Goal: Information Seeking & Learning: Check status

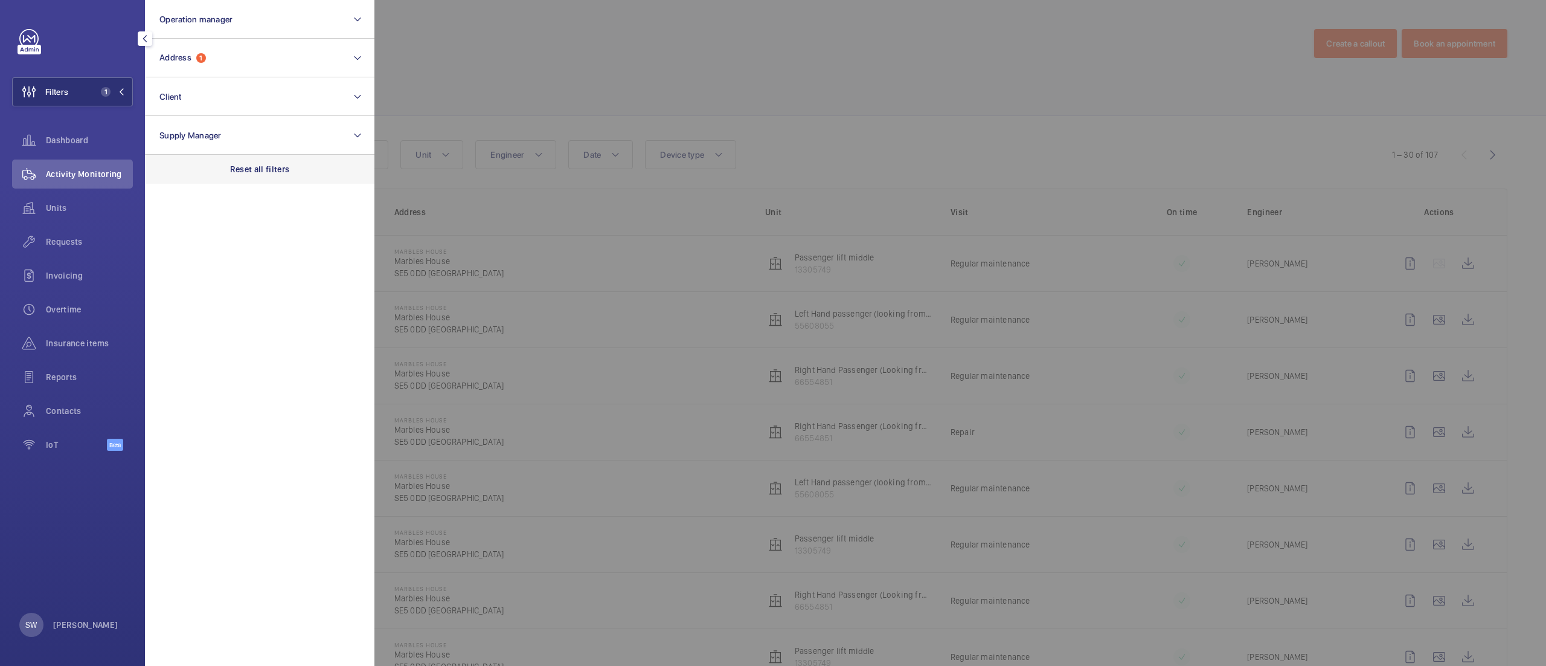
scroll to position [158, 0]
click at [274, 174] on p "Reset all filters" at bounding box center [260, 169] width 60 height 12
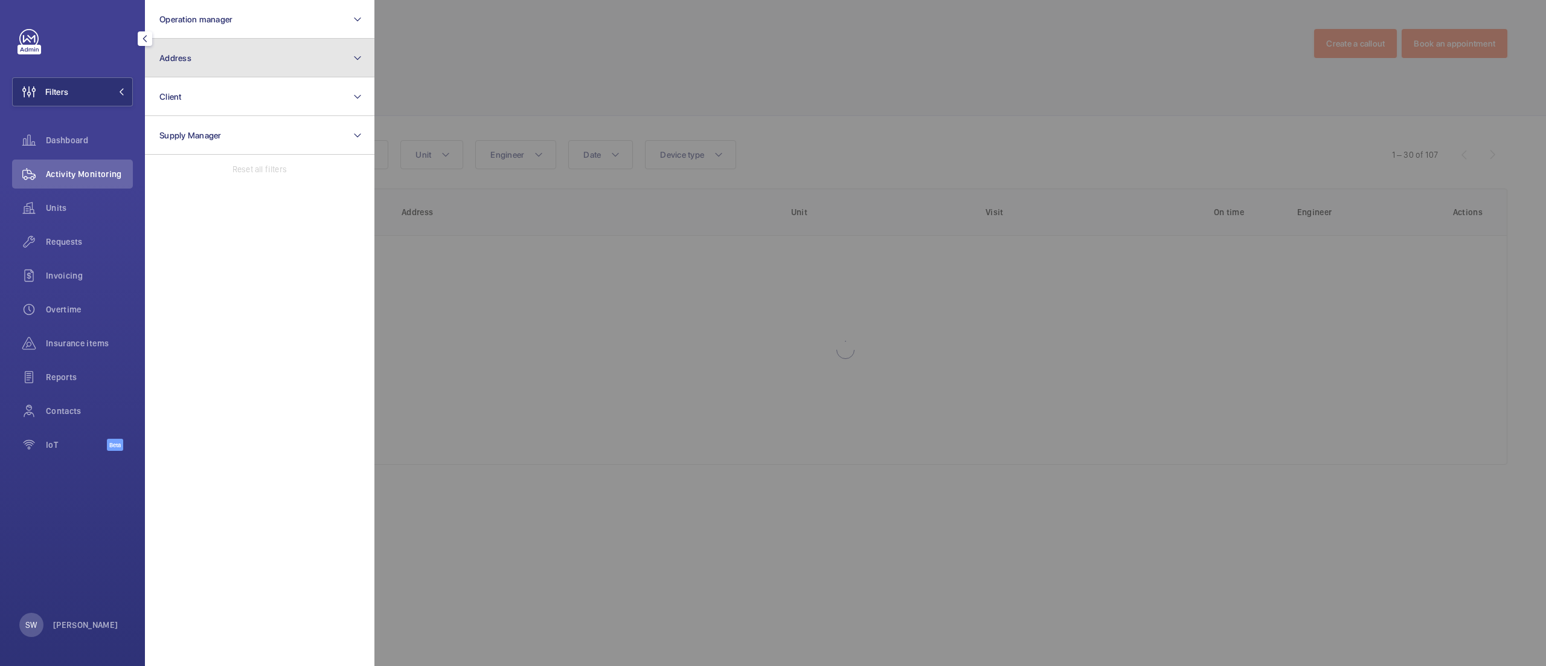
click at [231, 54] on button "Address" at bounding box center [260, 58] width 230 height 39
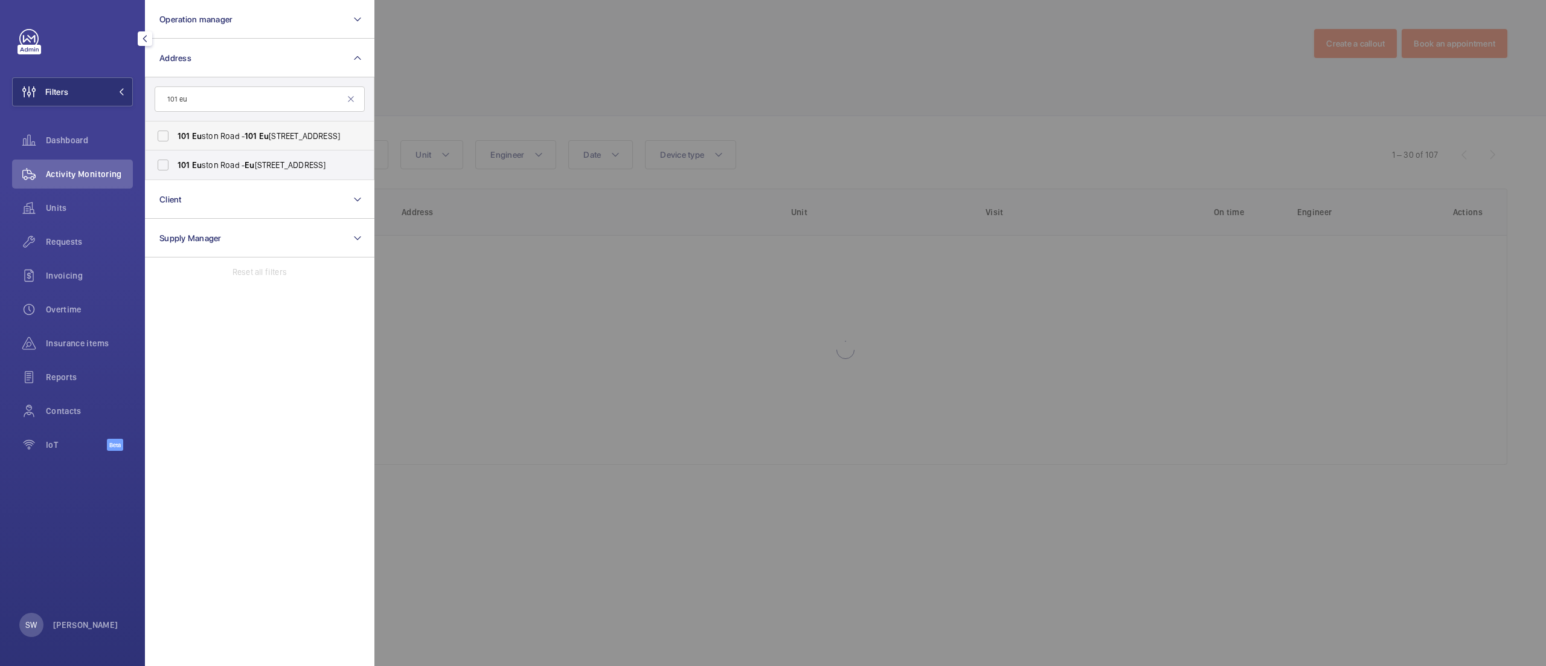
type input "101 eu"
click at [249, 147] on label "101 Eu ston Road - 101 Eu ston Rd., LONDON NW1 2RA" at bounding box center [251, 135] width 210 height 29
click at [175, 147] on input "101 Eu ston Road - 101 Eu ston Rd., LONDON NW1 2RA" at bounding box center [163, 136] width 24 height 24
checkbox input "true"
click at [240, 159] on span "101 Eu ston Road - Eu ston Road, LONDON NW1 2RA" at bounding box center [261, 165] width 166 height 12
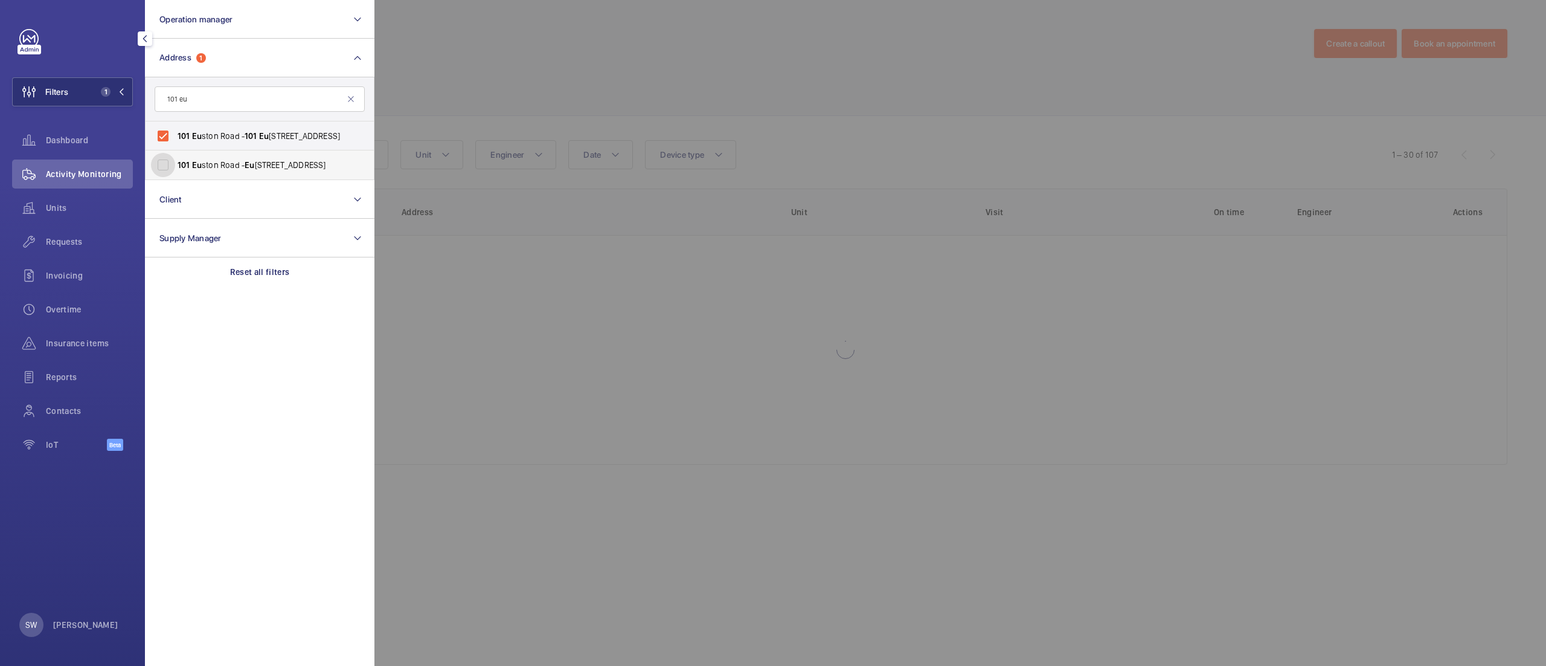
click at [175, 159] on input "101 Eu ston Road - Eu ston Road, LONDON NW1 2RA" at bounding box center [163, 165] width 24 height 24
checkbox input "true"
click at [590, 323] on div at bounding box center [1148, 333] width 1546 height 666
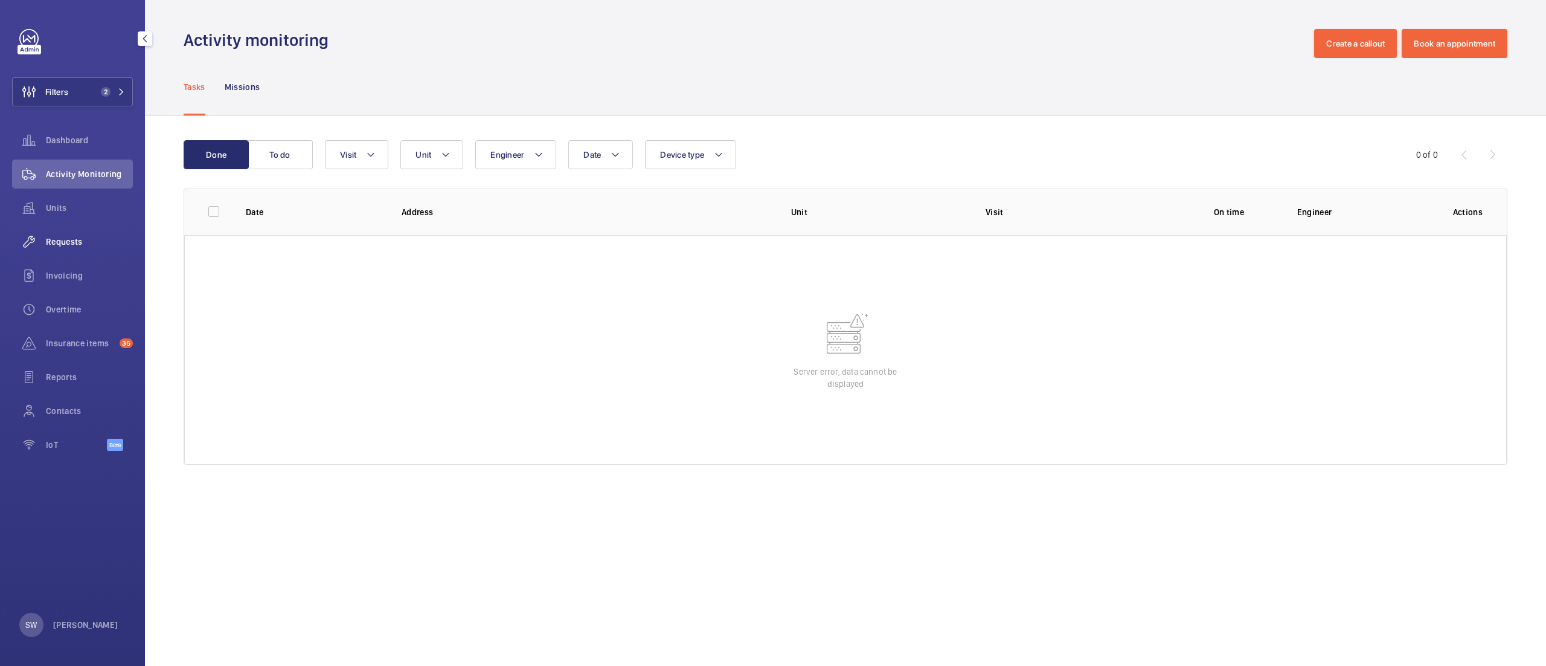
click at [95, 243] on span "Requests" at bounding box center [89, 242] width 87 height 12
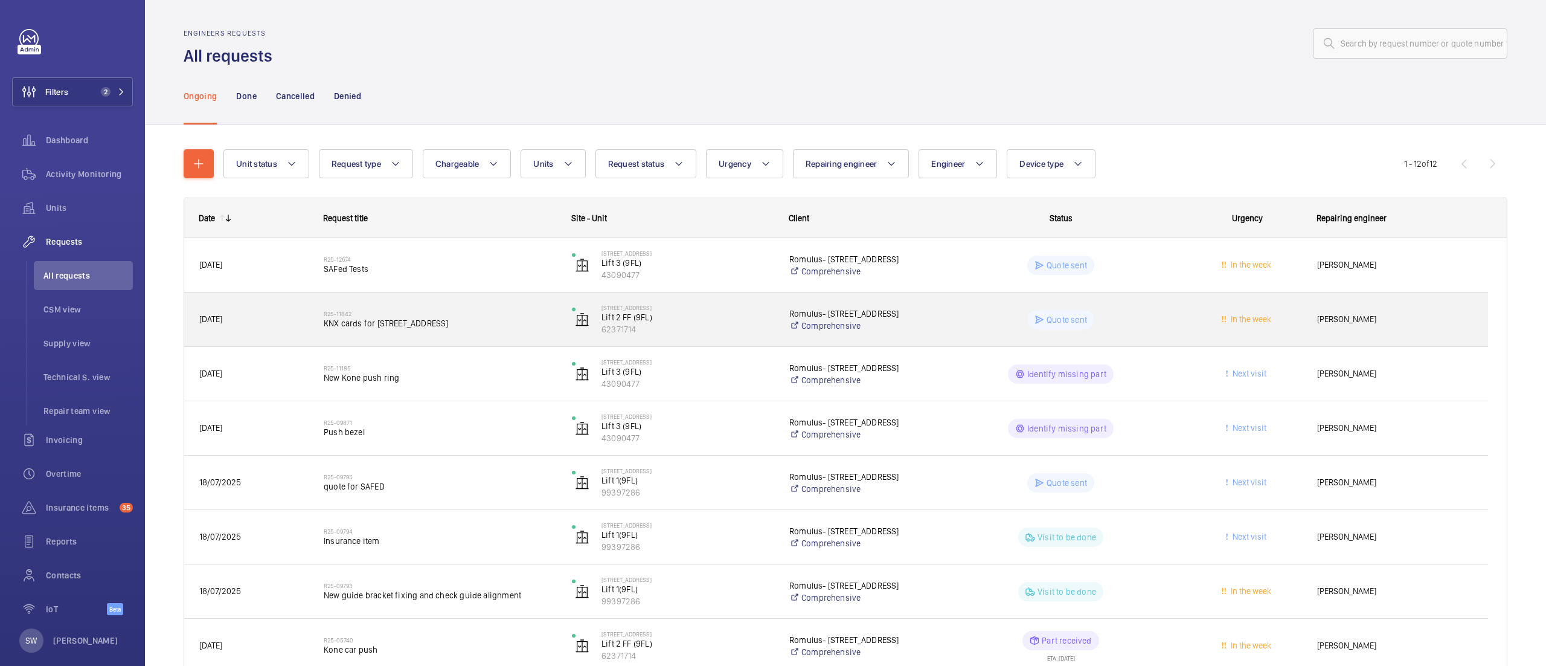
click at [479, 325] on span "KNX cards for [STREET_ADDRESS]" at bounding box center [440, 323] width 233 height 12
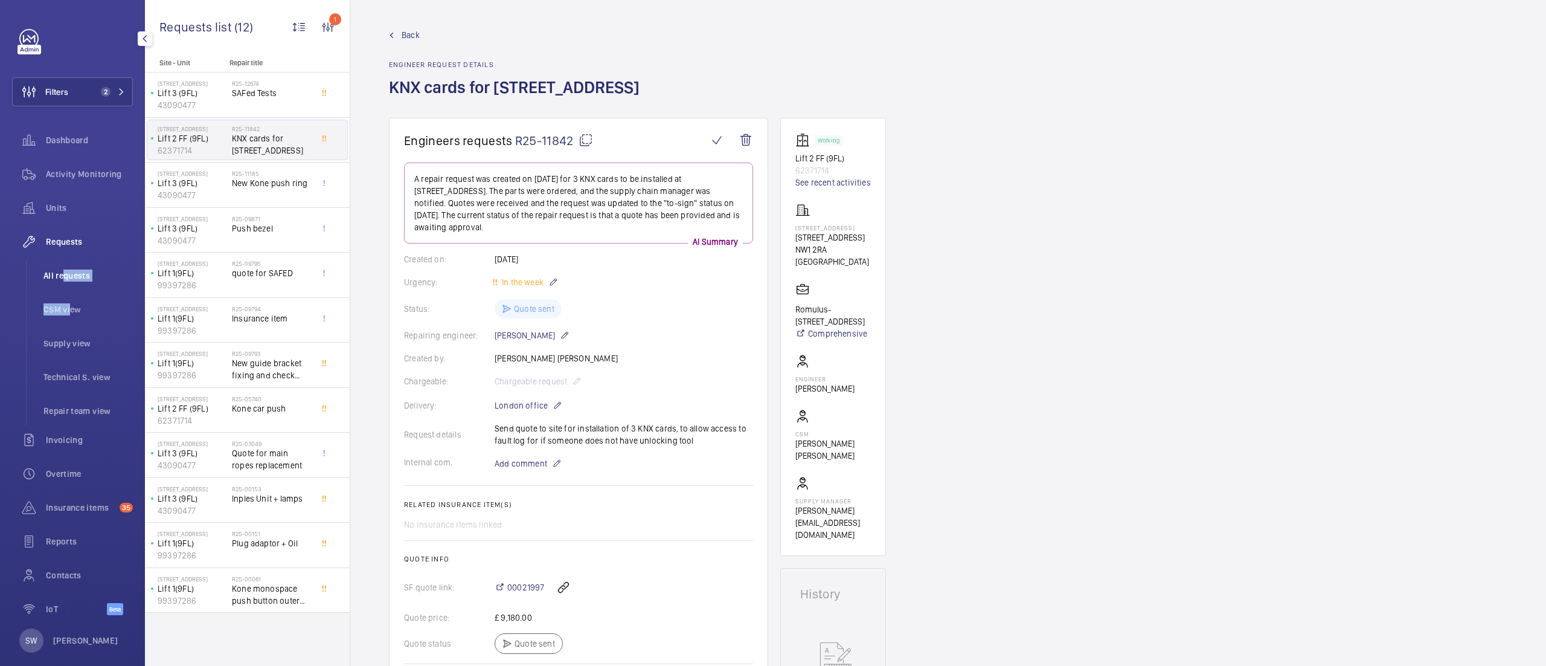
drag, startPoint x: 66, startPoint y: 294, endPoint x: 61, endPoint y: 285, distance: 10.3
click at [61, 287] on ul "All requests CSM view Supply view Technical S. view Repair team view" at bounding box center [79, 343] width 107 height 164
click at [61, 273] on span "All requests" at bounding box center [87, 275] width 89 height 12
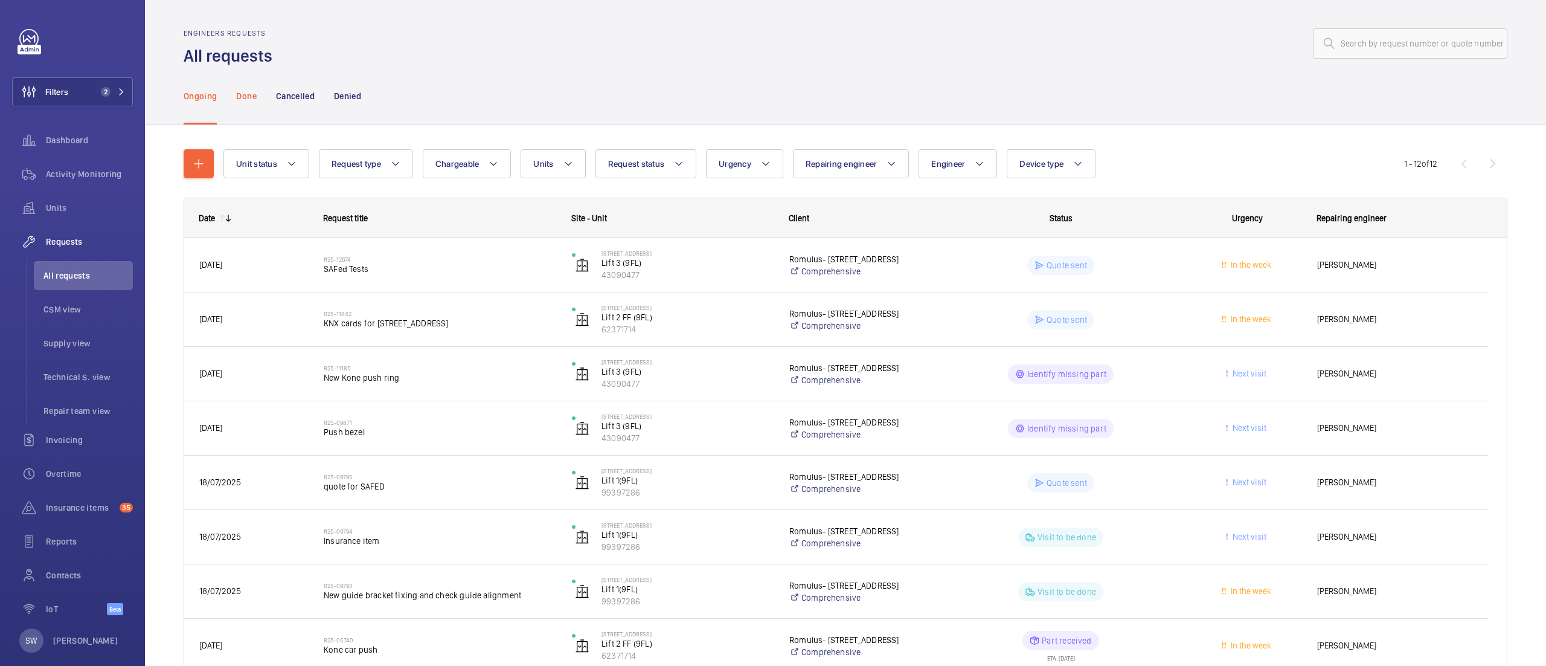
click at [254, 94] on p "Done" at bounding box center [246, 96] width 20 height 12
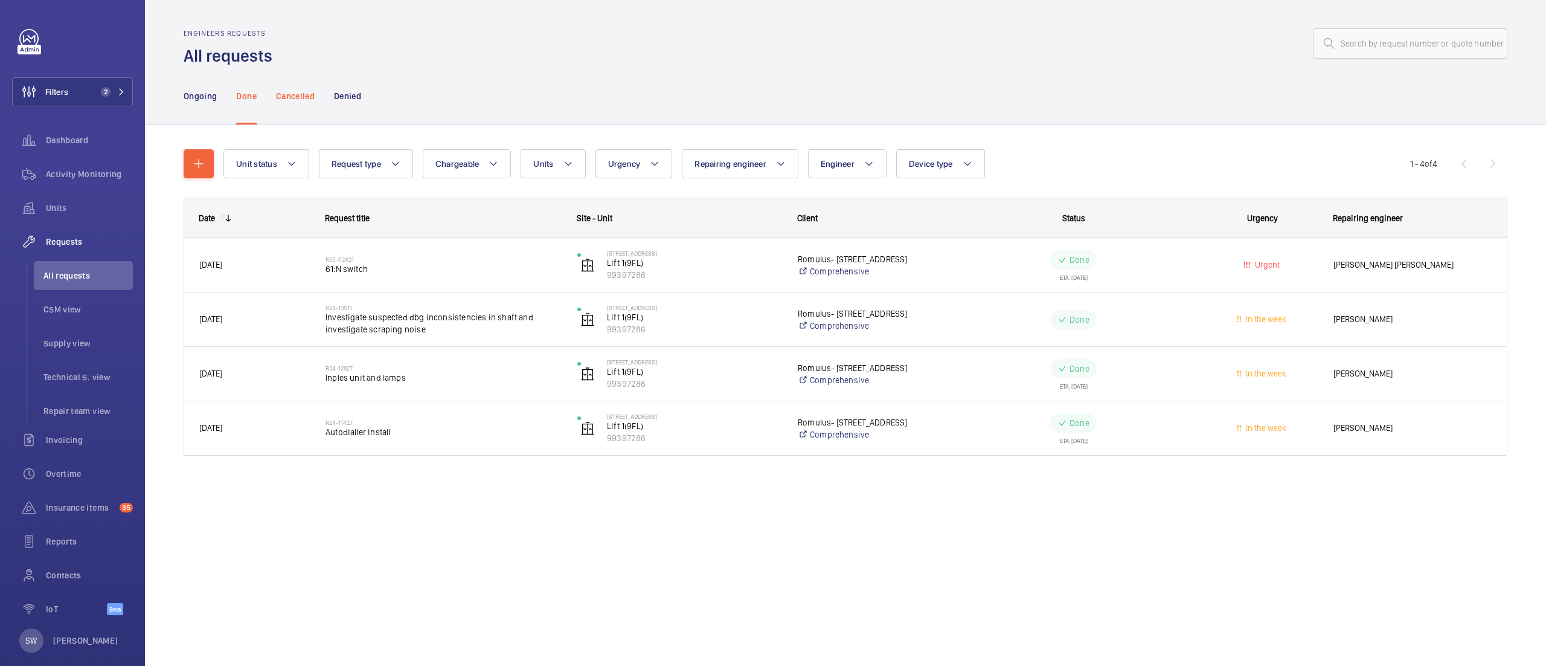
click at [301, 92] on p "Cancelled" at bounding box center [295, 96] width 39 height 12
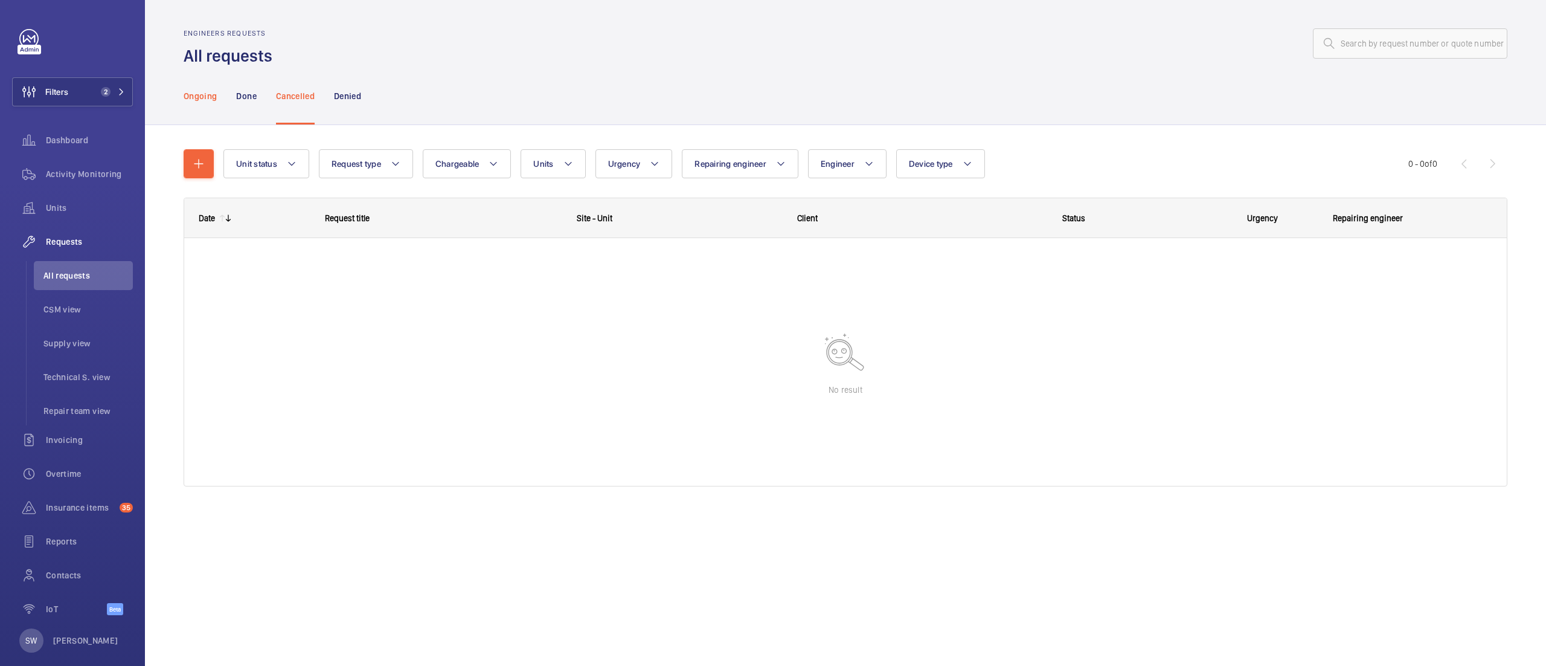
click at [203, 94] on p "Ongoing" at bounding box center [200, 96] width 33 height 12
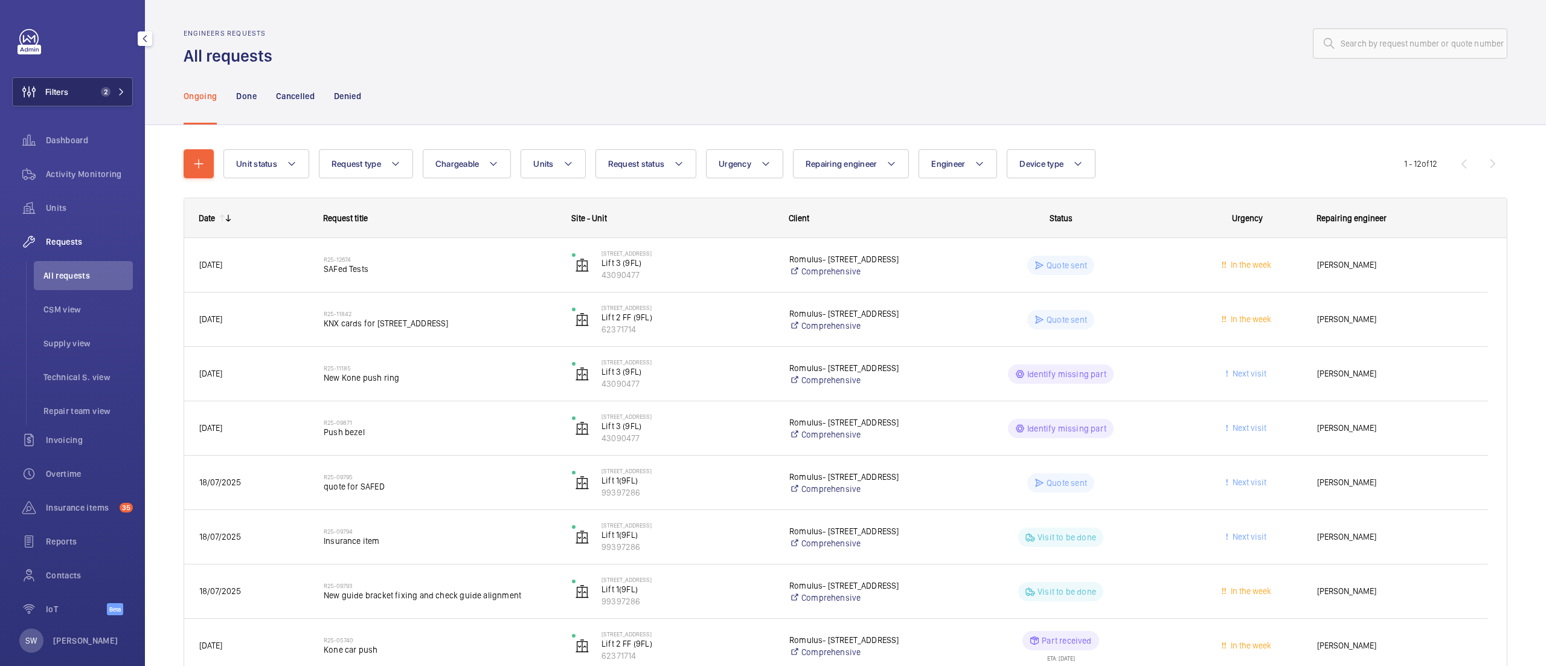
click at [97, 83] on button "Filters 2" at bounding box center [72, 91] width 121 height 29
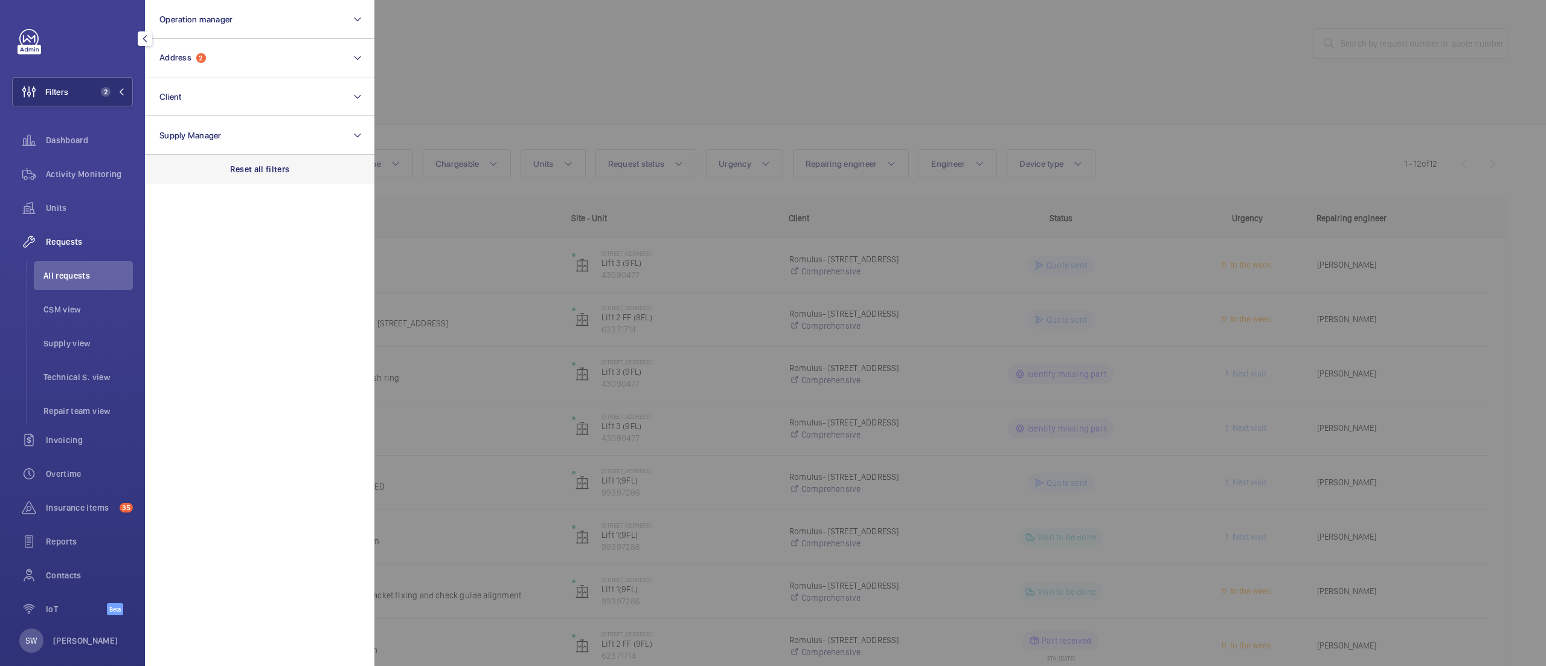
click at [281, 173] on p "Reset all filters" at bounding box center [260, 169] width 60 height 12
click at [238, 100] on button "Client" at bounding box center [260, 96] width 230 height 39
type input "[GEOGRAPHIC_DATA]"
click at [259, 72] on button "Address" at bounding box center [260, 58] width 230 height 39
click at [239, 142] on label "[GEOGRAPHIC_DATA] - [STREET_ADDRESS]" at bounding box center [251, 135] width 210 height 29
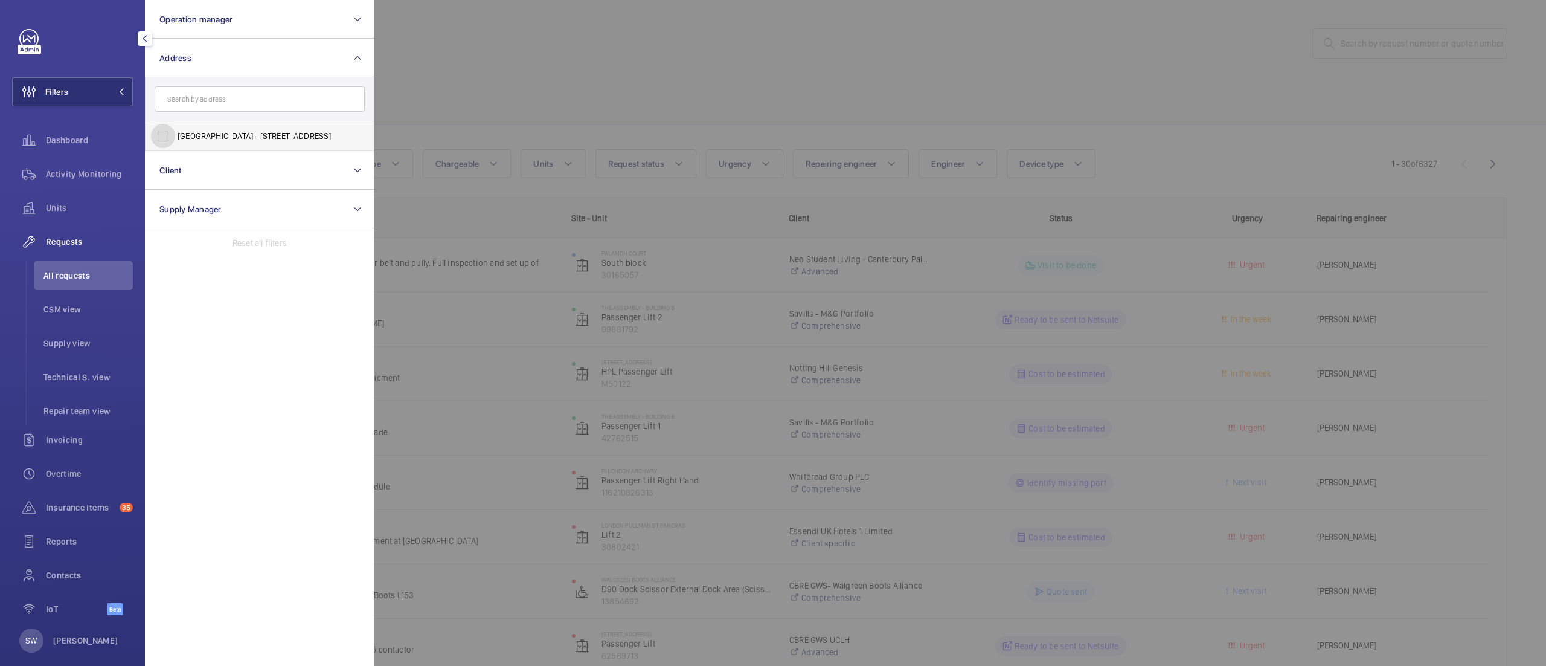
click at [175, 142] on input "[GEOGRAPHIC_DATA] - [STREET_ADDRESS]" at bounding box center [163, 136] width 24 height 24
checkbox input "true"
click at [718, 85] on div at bounding box center [1148, 333] width 1546 height 666
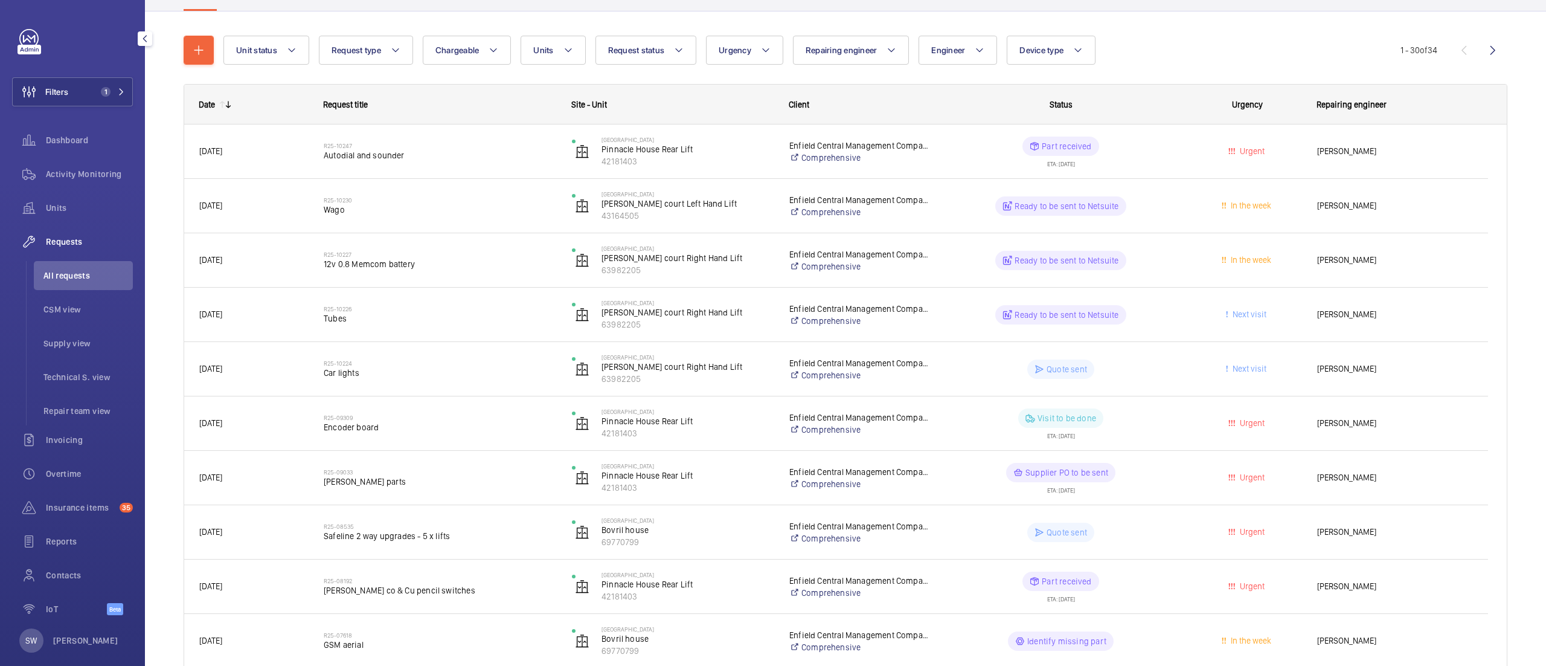
scroll to position [136, 0]
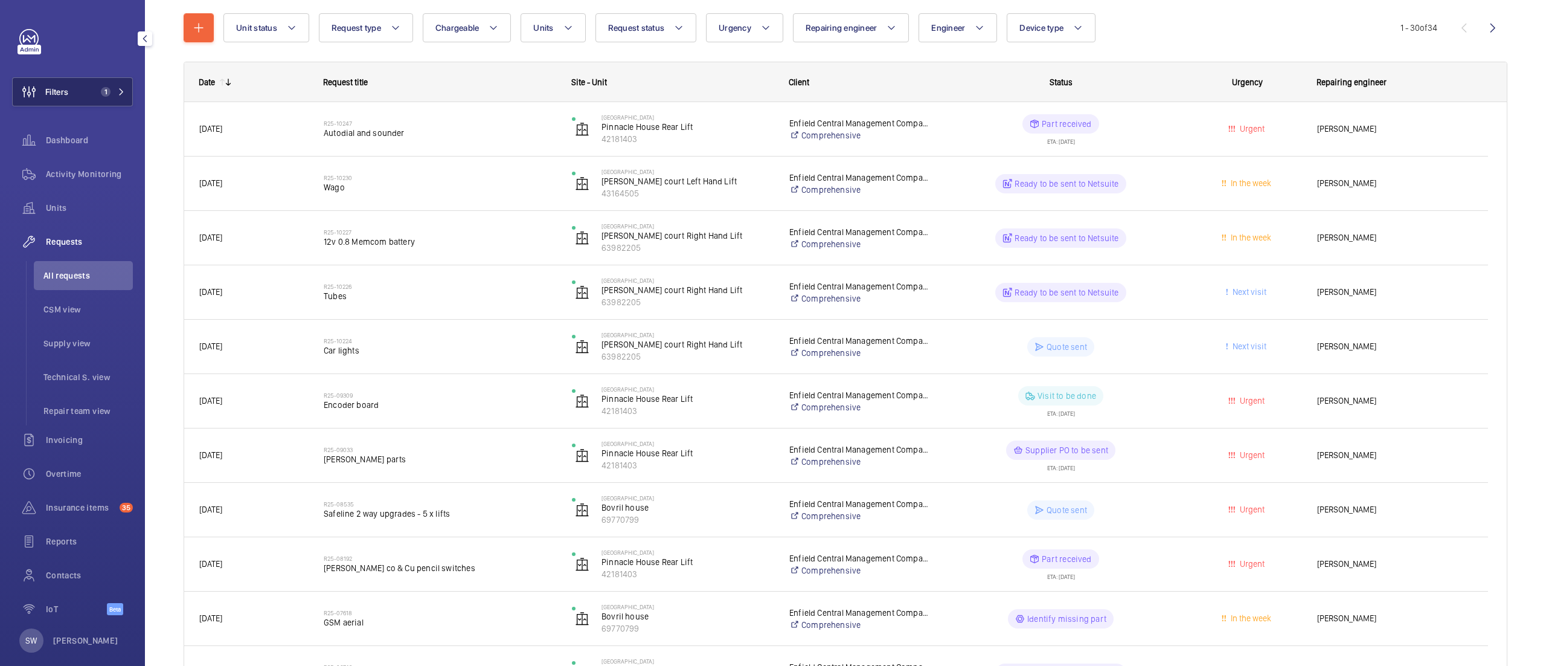
drag, startPoint x: 63, startPoint y: 94, endPoint x: 75, endPoint y: 91, distance: 12.3
click at [64, 93] on span "Filters" at bounding box center [56, 92] width 23 height 12
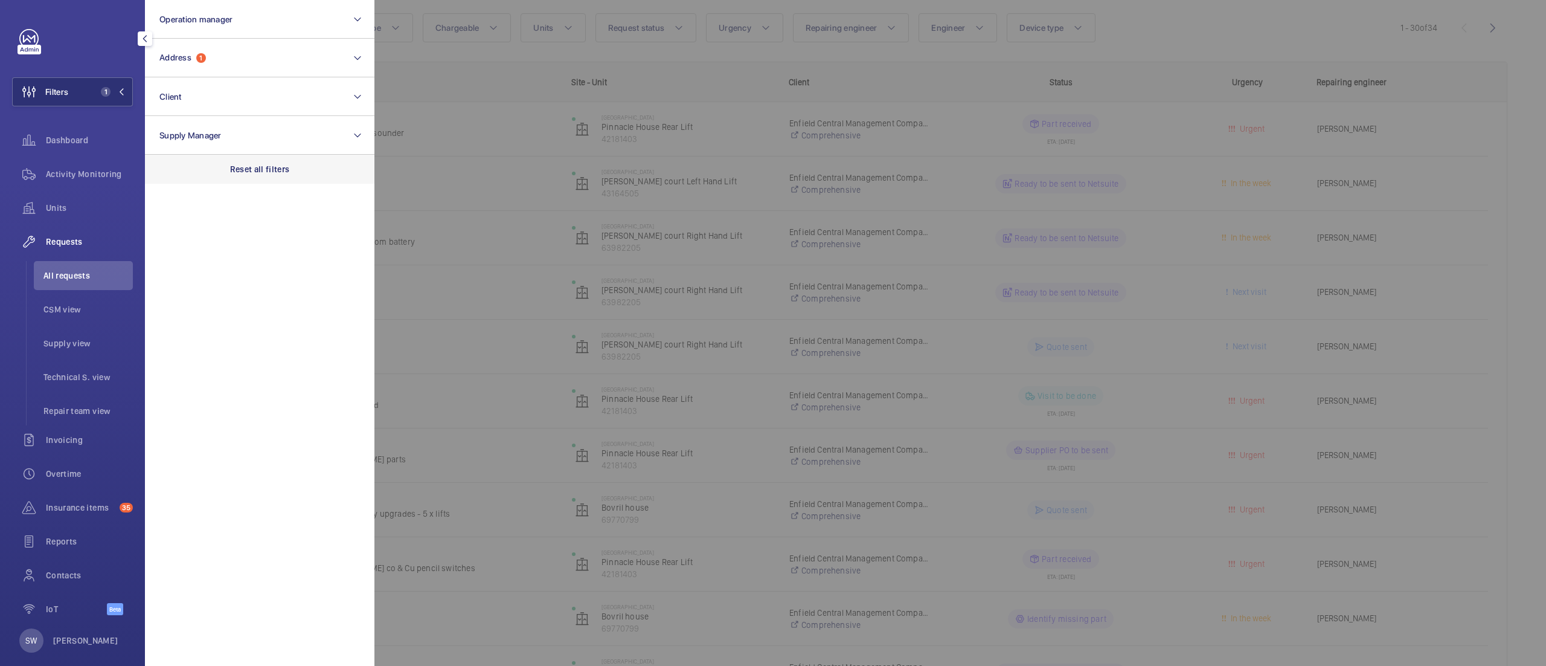
click at [303, 176] on div "Reset all filters" at bounding box center [260, 169] width 230 height 29
drag, startPoint x: 222, startPoint y: 87, endPoint x: 237, endPoint y: 106, distance: 24.5
click at [224, 88] on button "Client" at bounding box center [260, 96] width 230 height 39
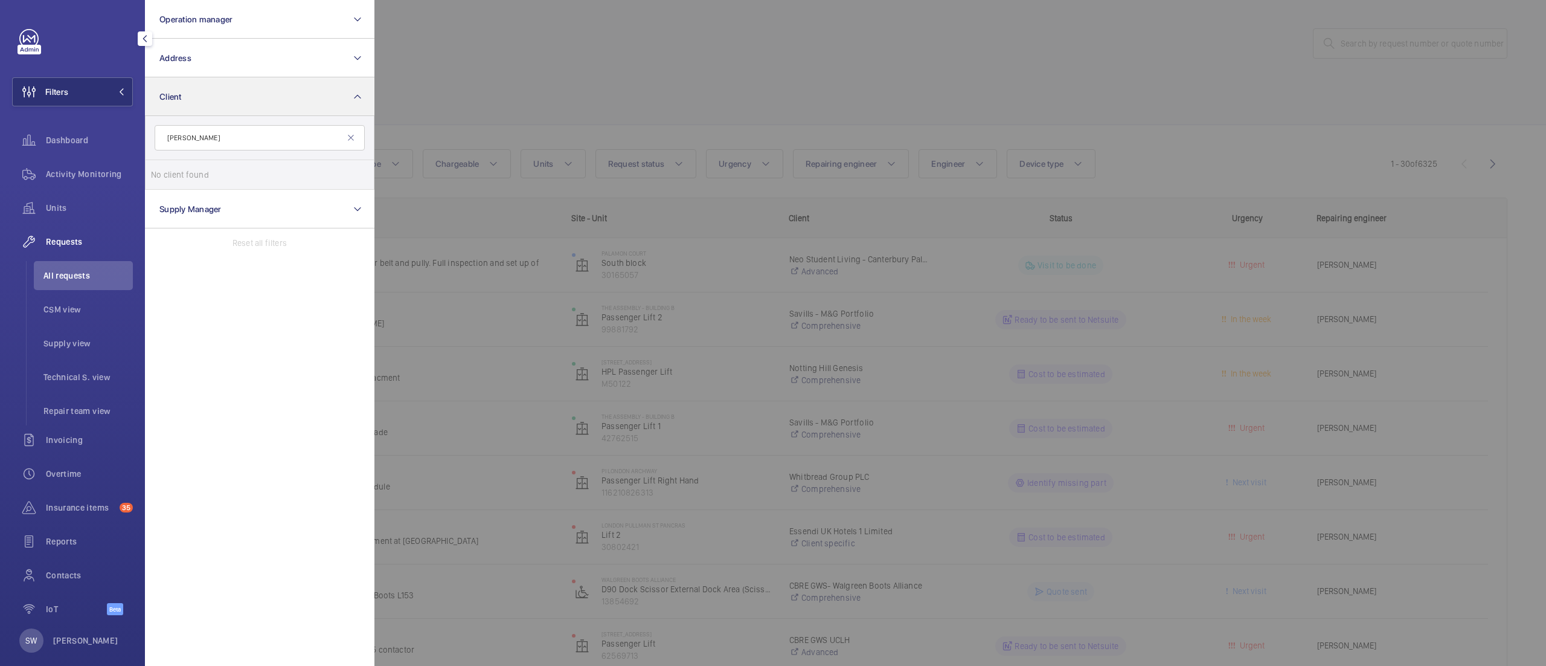
type input "[PERSON_NAME]"
type input "r"
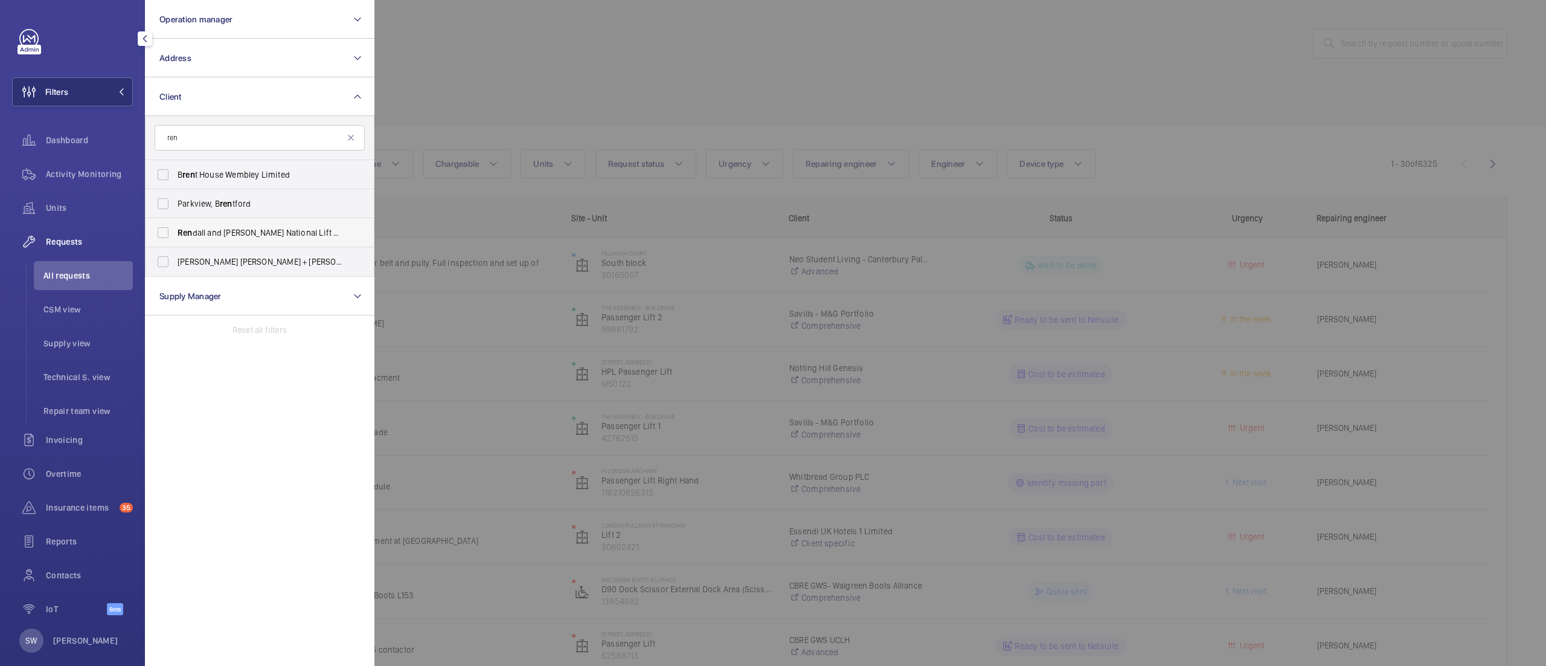
type input "ren"
click at [218, 227] on span "[PERSON_NAME] and [PERSON_NAME] National Lift Contract" at bounding box center [261, 233] width 166 height 12
click at [175, 227] on input "[PERSON_NAME] and [PERSON_NAME] National Lift Contract" at bounding box center [163, 232] width 24 height 24
checkbox input "true"
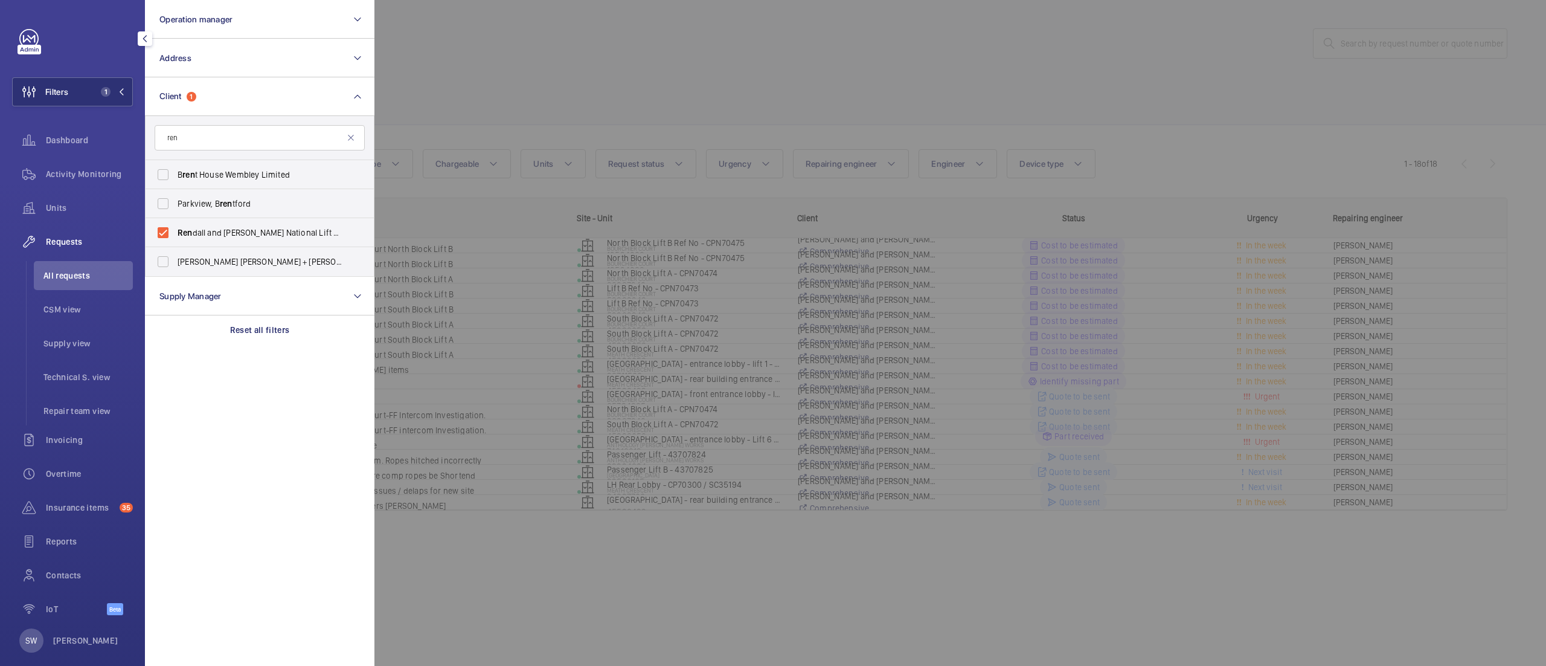
click at [521, 77] on div at bounding box center [1148, 333] width 1546 height 666
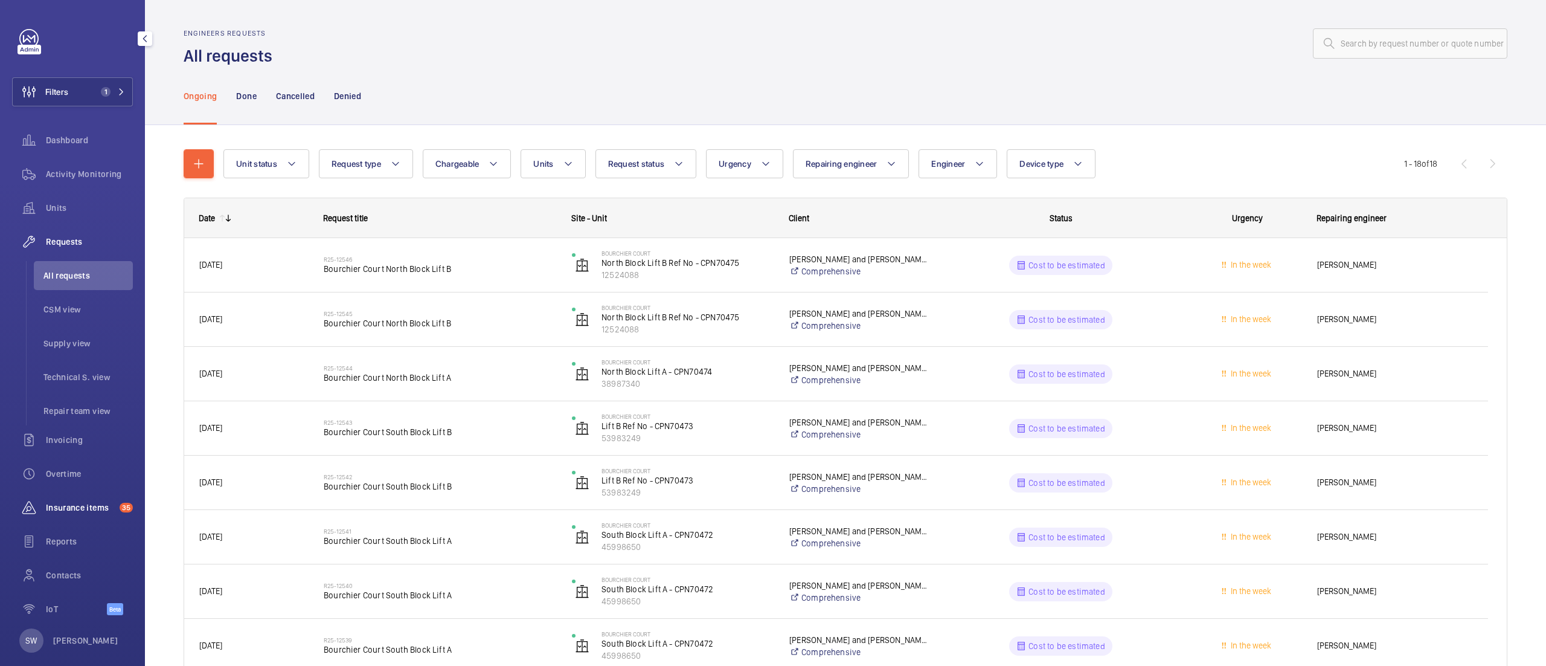
click at [83, 513] on div "Insurance items 35" at bounding box center [72, 507] width 121 height 29
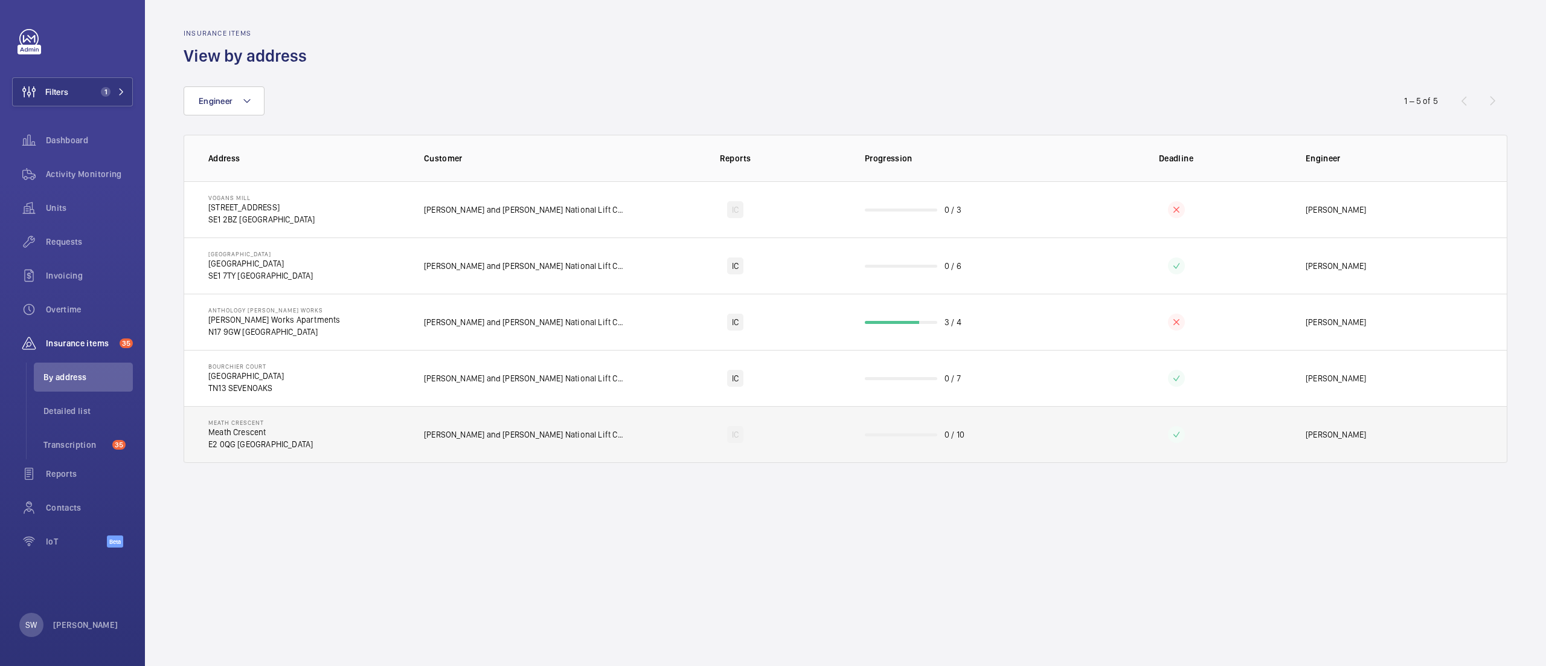
click at [602, 436] on td "[PERSON_NAME] and [PERSON_NAME] National Lift Contract" at bounding box center [515, 434] width 220 height 57
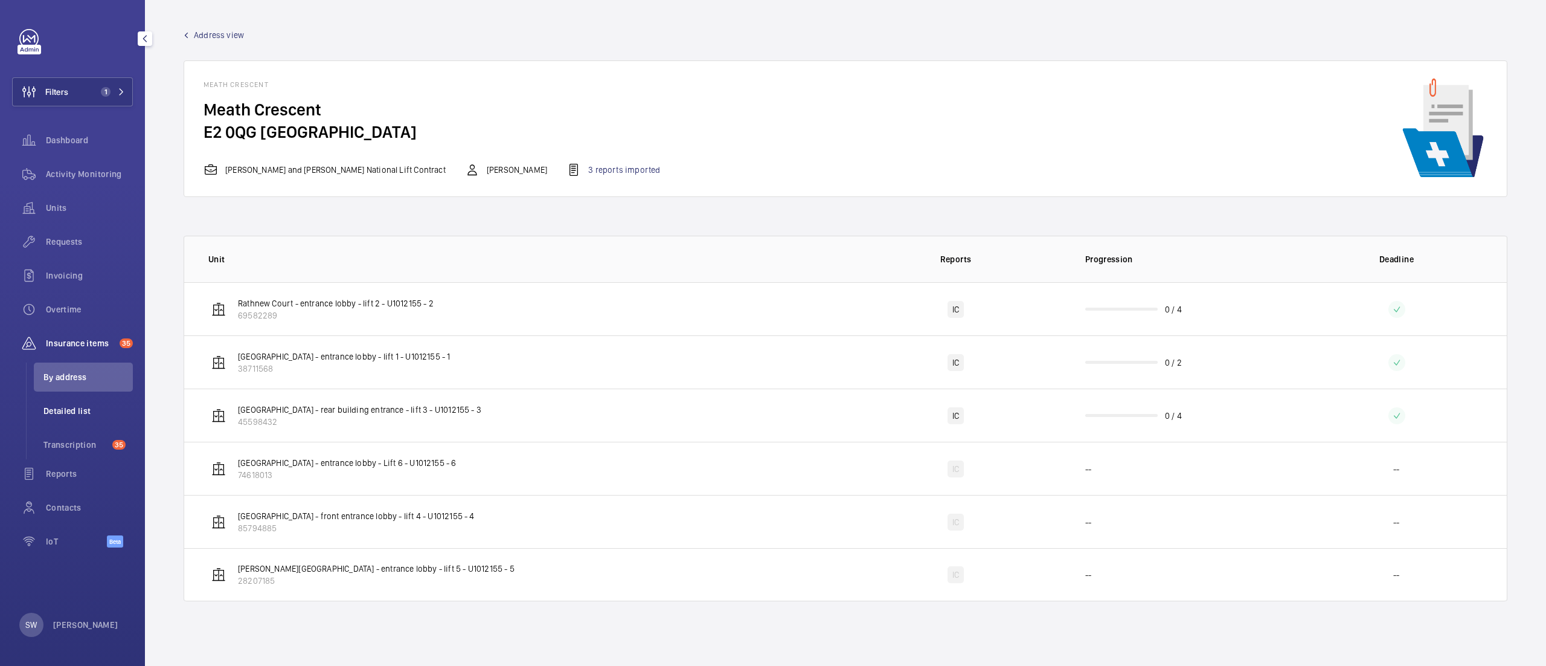
click at [101, 396] on li "Detailed list" at bounding box center [83, 410] width 99 height 29
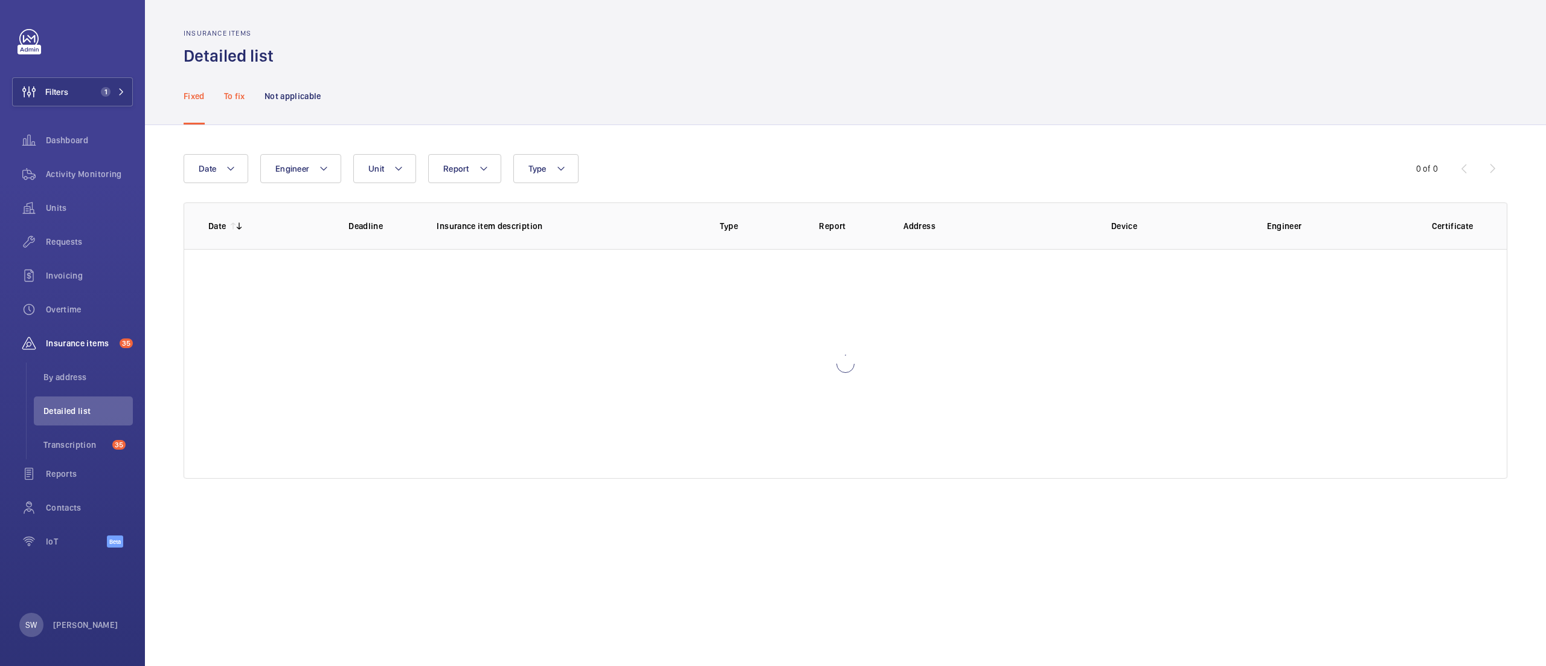
click at [239, 101] on p "To fix" at bounding box center [234, 96] width 21 height 12
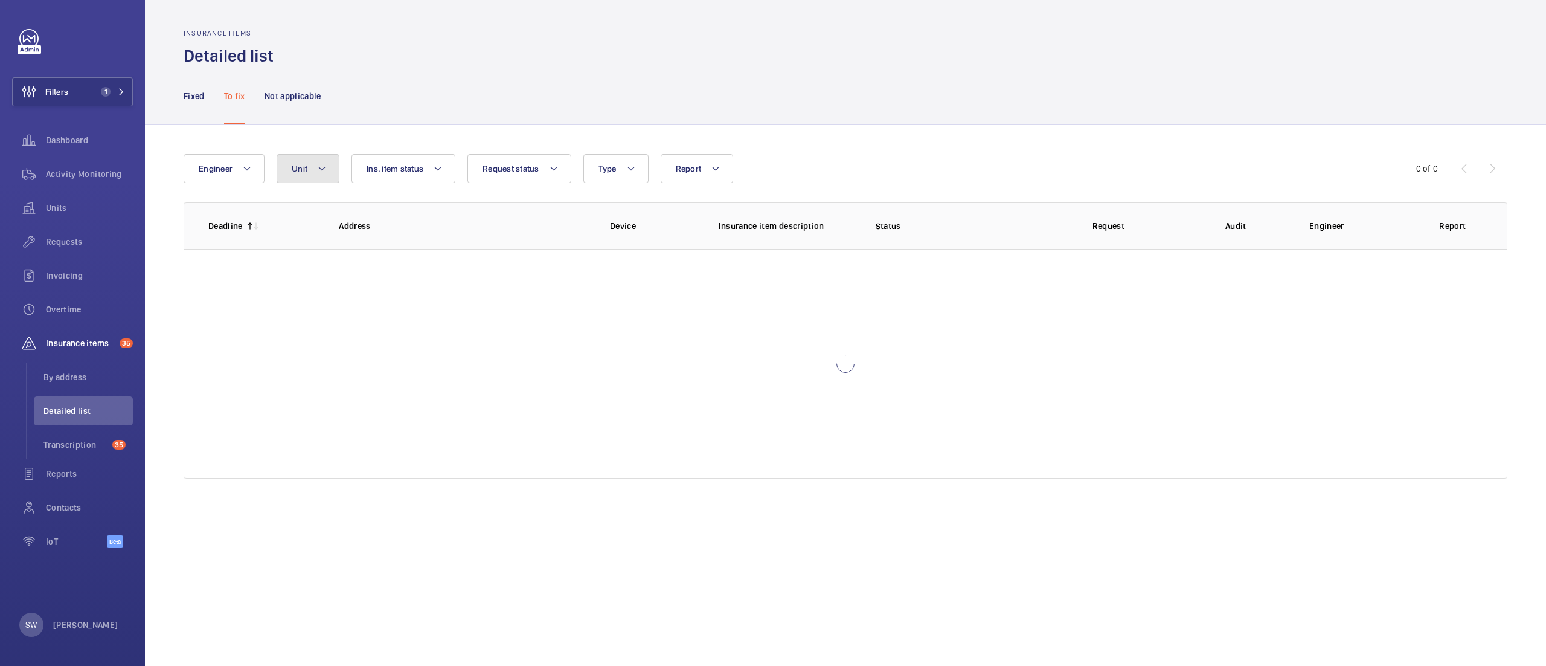
click at [315, 173] on button "Unit" at bounding box center [308, 168] width 63 height 29
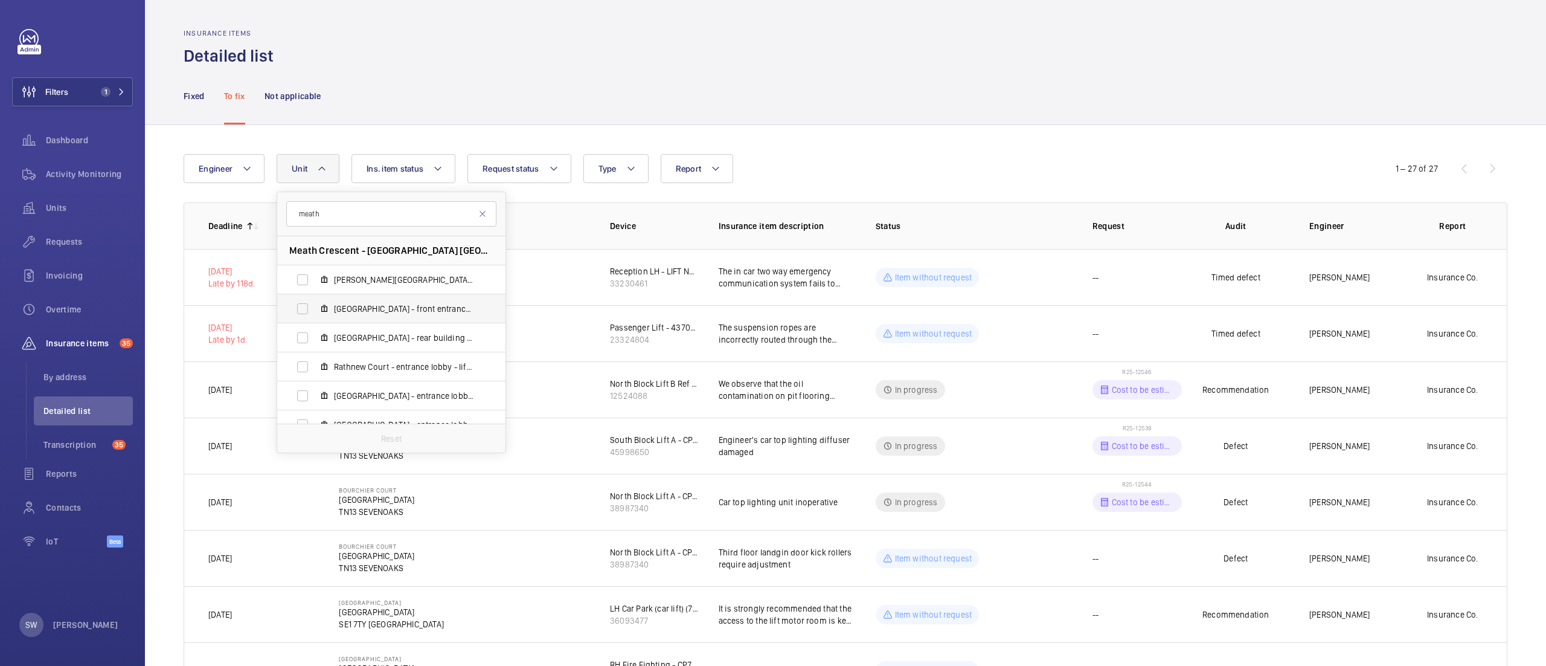
type input "meath"
click at [424, 309] on span "[GEOGRAPHIC_DATA] - front entrance lobby - lift 4 - U1012155 - 4, 85794885" at bounding box center [404, 309] width 140 height 12
click at [315, 309] on input "[GEOGRAPHIC_DATA] - front entrance lobby - lift 4 - U1012155 - 4, 85794885" at bounding box center [303, 309] width 24 height 24
checkbox input "true"
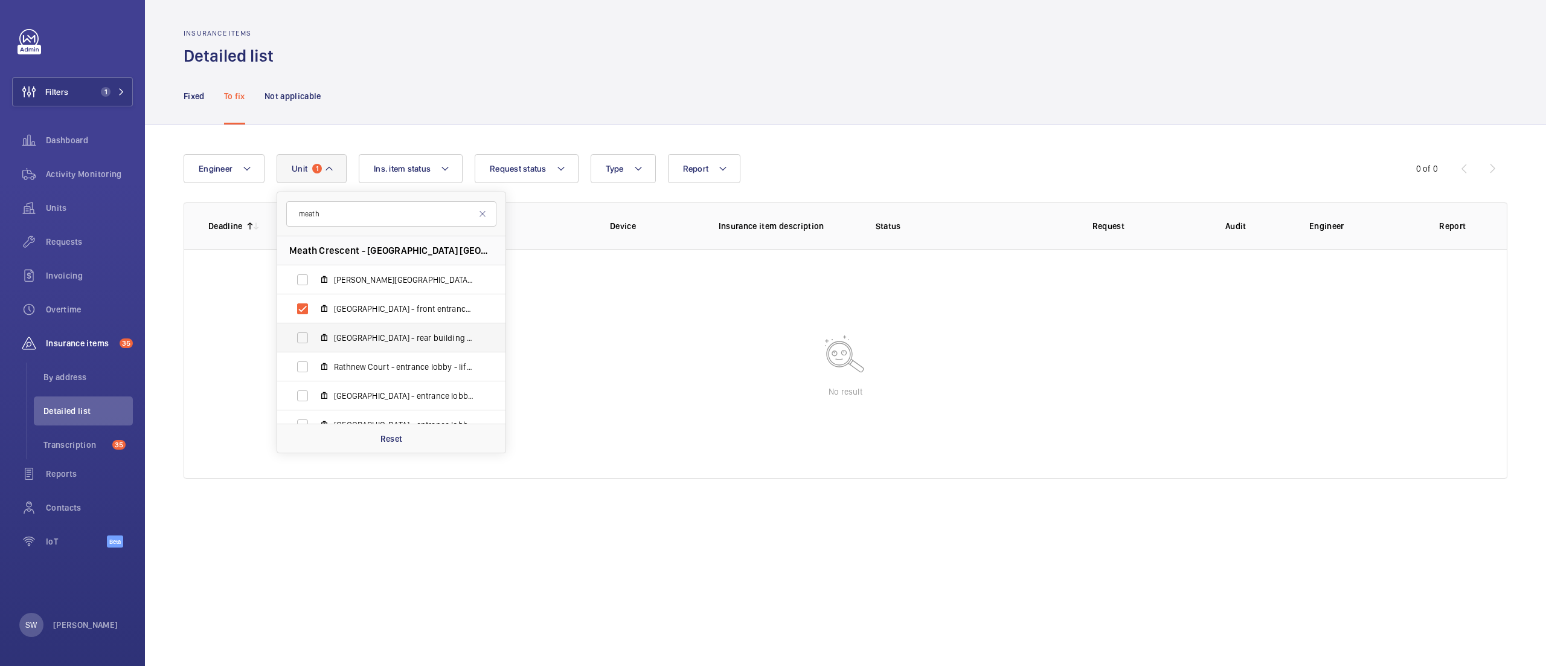
click at [420, 336] on span "[GEOGRAPHIC_DATA] - rear building entrance - lift 3 - U1012155 - 3, 45598432" at bounding box center [404, 338] width 140 height 12
click at [315, 336] on input "[GEOGRAPHIC_DATA] - rear building entrance - lift 3 - U1012155 - 3, 45598432" at bounding box center [303, 338] width 24 height 24
checkbox input "true"
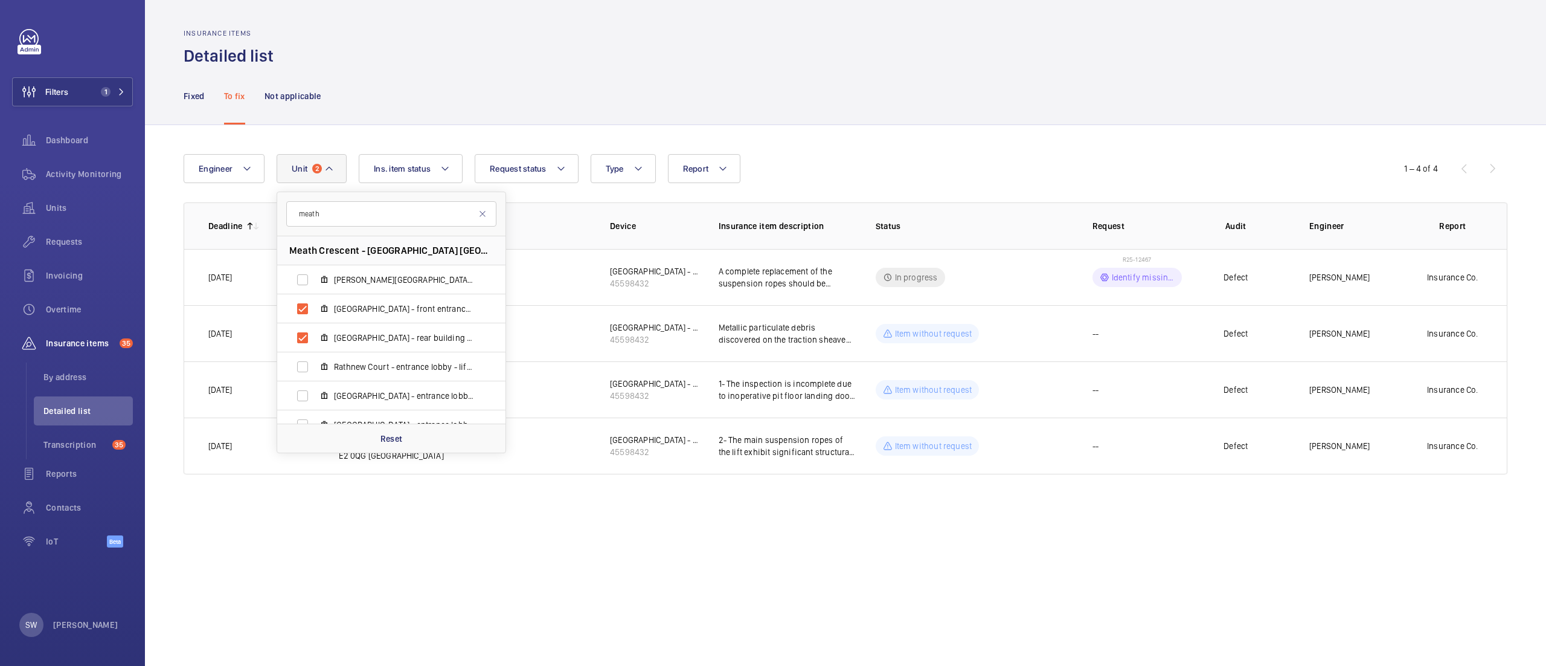
click at [1053, 150] on div "Engineer Unit 2 meath [GEOGRAPHIC_DATA] - [GEOGRAPHIC_DATA][PERSON_NAME] - entr…" at bounding box center [845, 314] width 1401 height 378
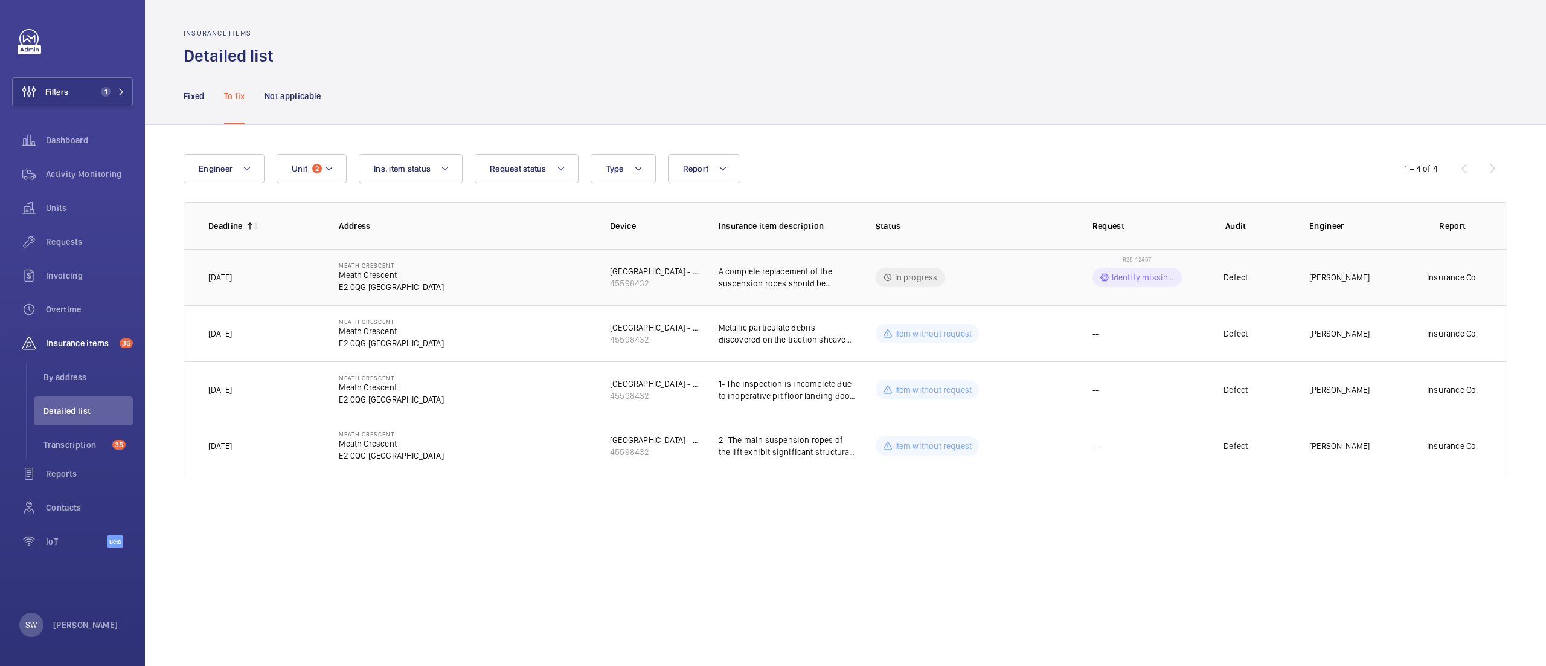
click at [767, 292] on td "A complete replacement of the suspension ropes should be executed before [DATE]…" at bounding box center [778, 277] width 157 height 56
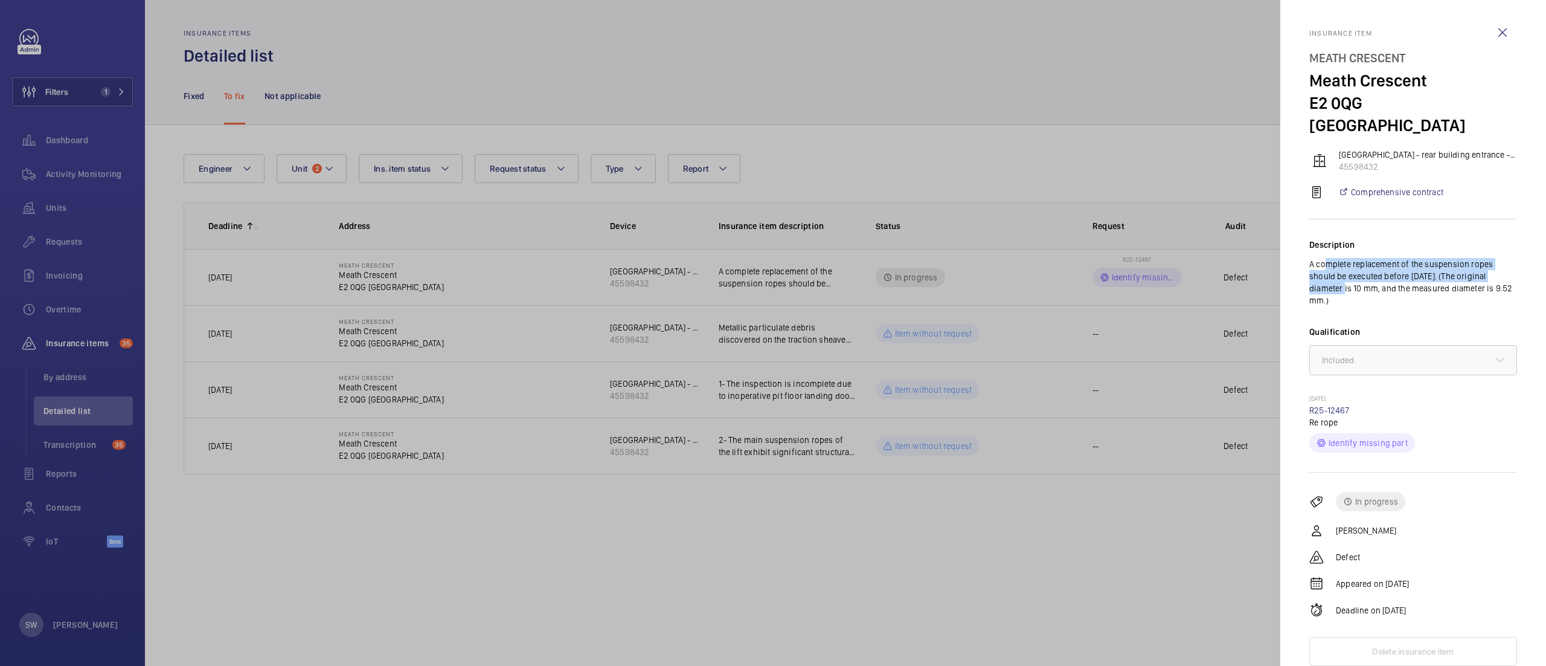
drag, startPoint x: 1334, startPoint y: 270, endPoint x: 1322, endPoint y: 236, distance: 36.3
click at [1322, 258] on p "A complete replacement of the suspension ropes should be executed before [DATE]…" at bounding box center [1414, 282] width 208 height 48
click at [1080, 135] on div at bounding box center [773, 333] width 1546 height 666
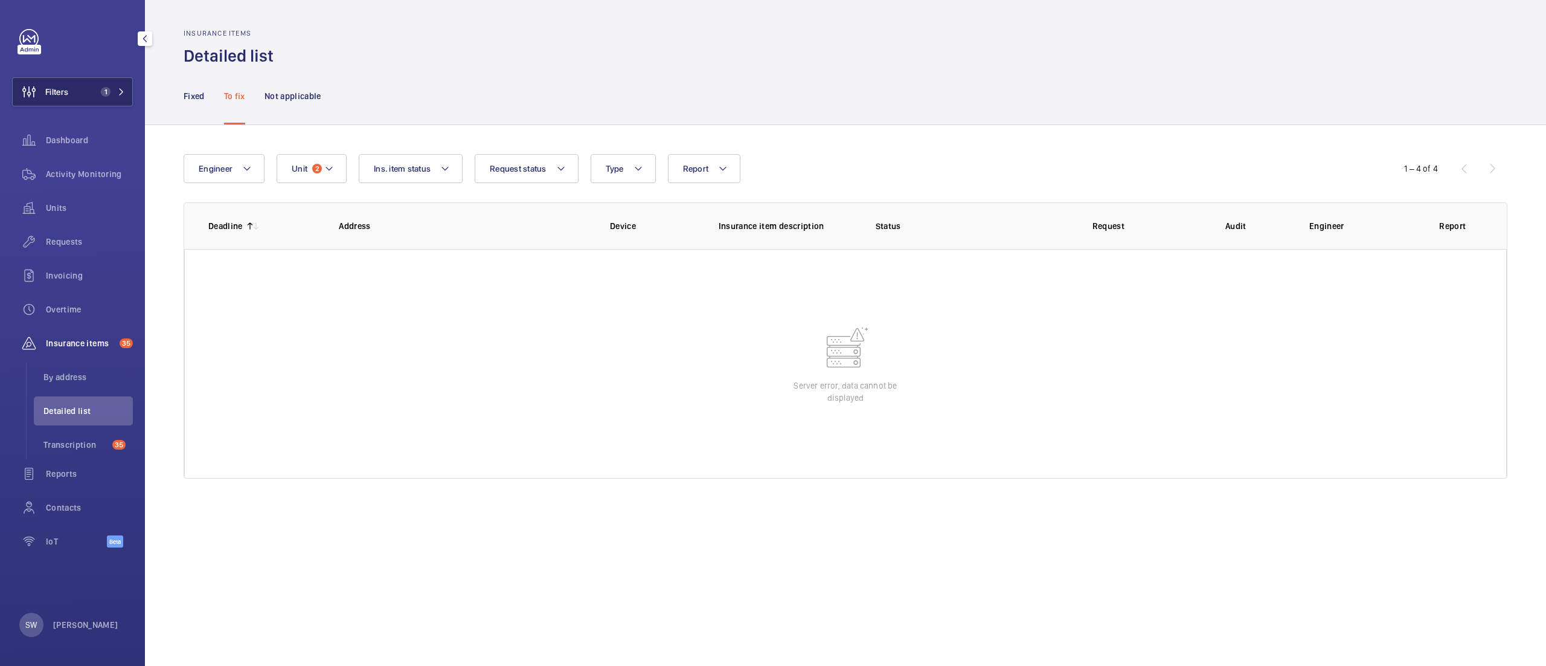
click at [109, 91] on span "1" at bounding box center [106, 92] width 10 height 10
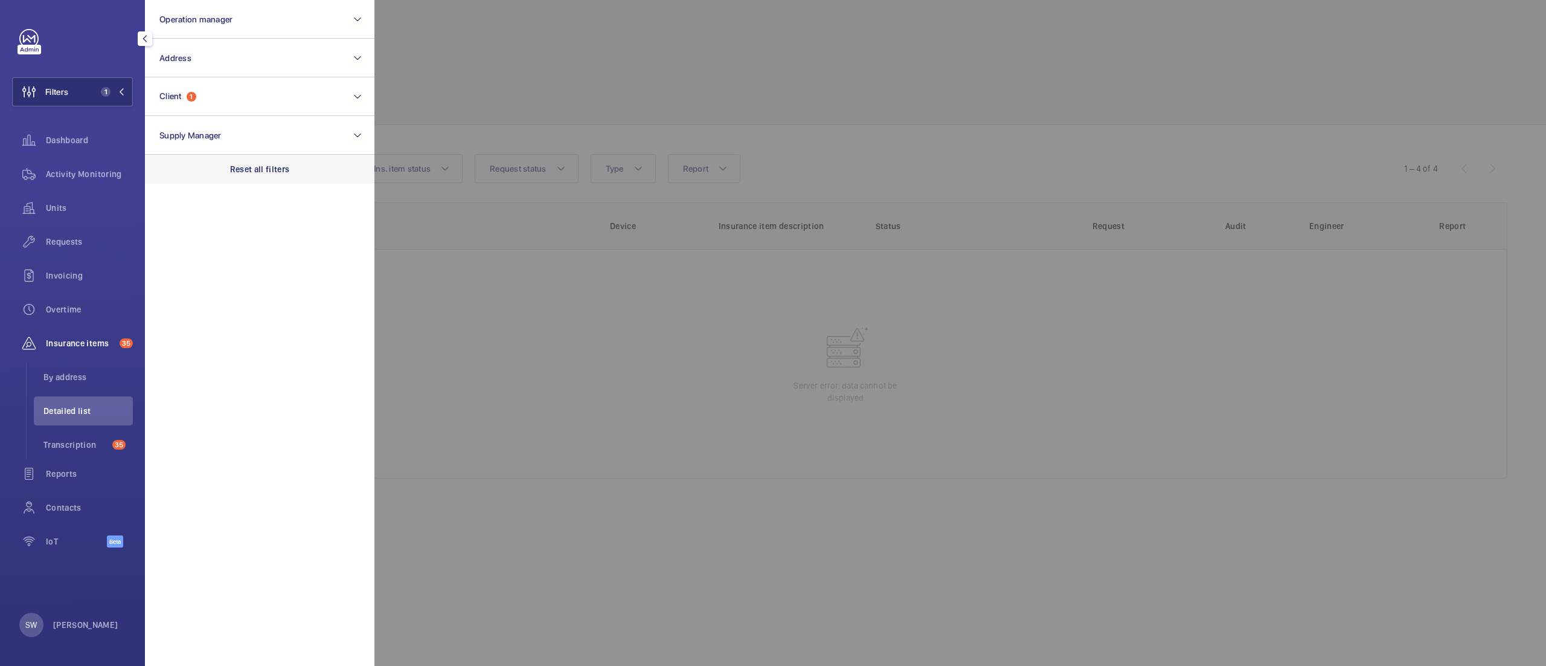
click at [222, 168] on div "Reset all filters" at bounding box center [260, 169] width 230 height 29
click at [228, 103] on button "Client" at bounding box center [260, 96] width 230 height 39
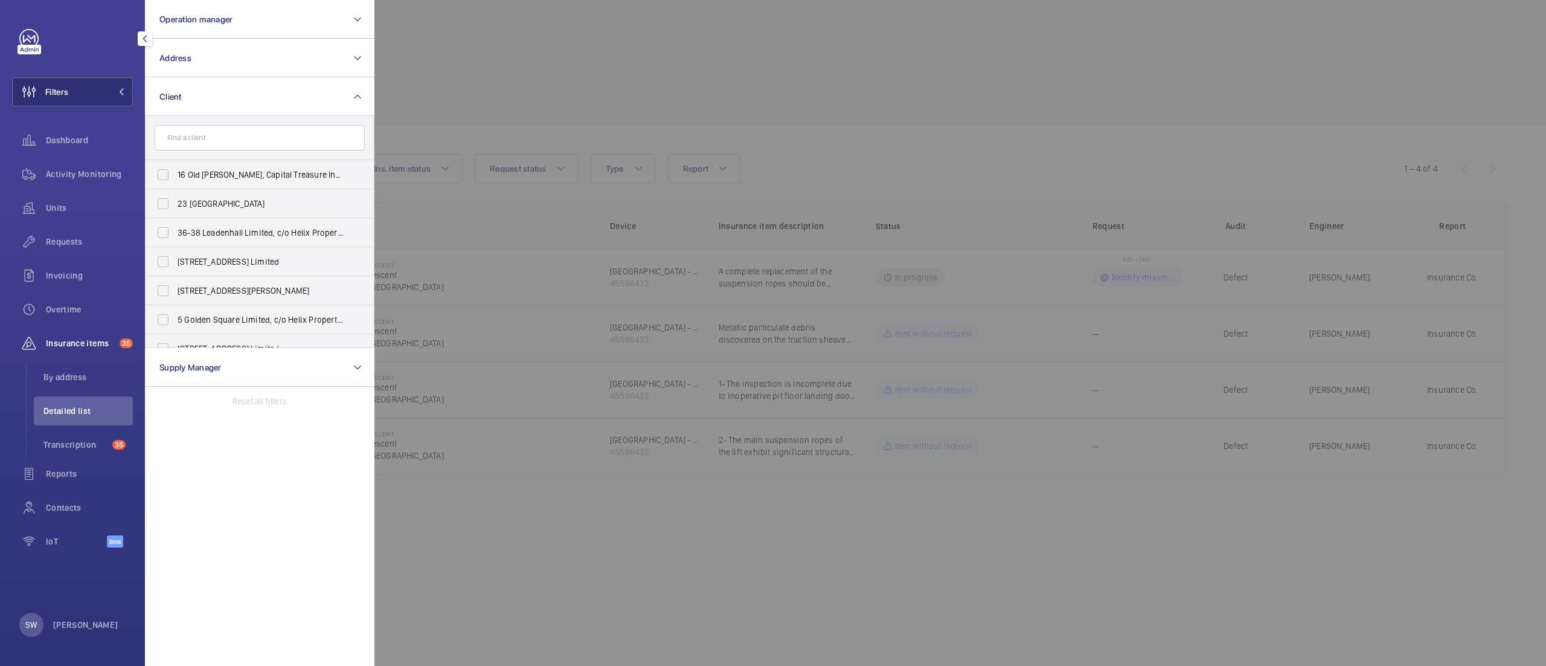
type input "c"
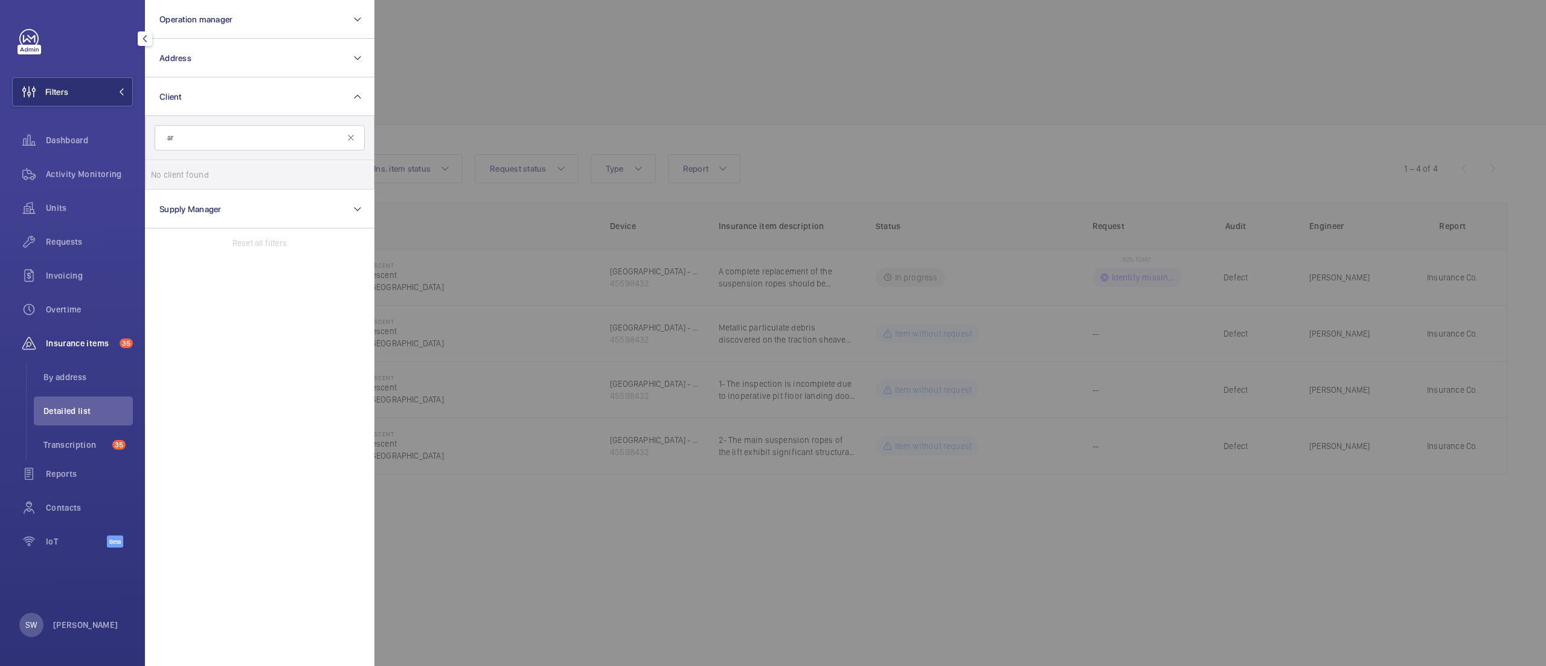
type input "a"
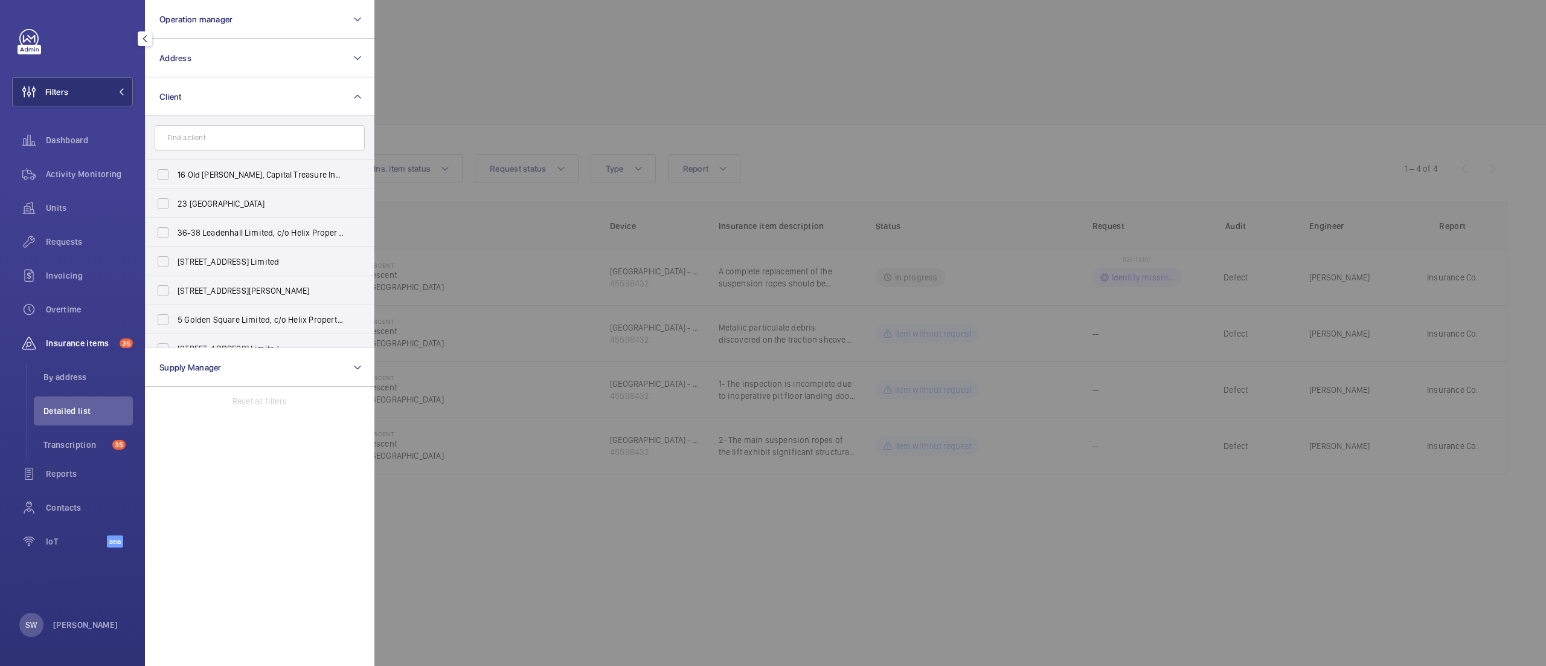
click at [793, 67] on div at bounding box center [1148, 333] width 1546 height 666
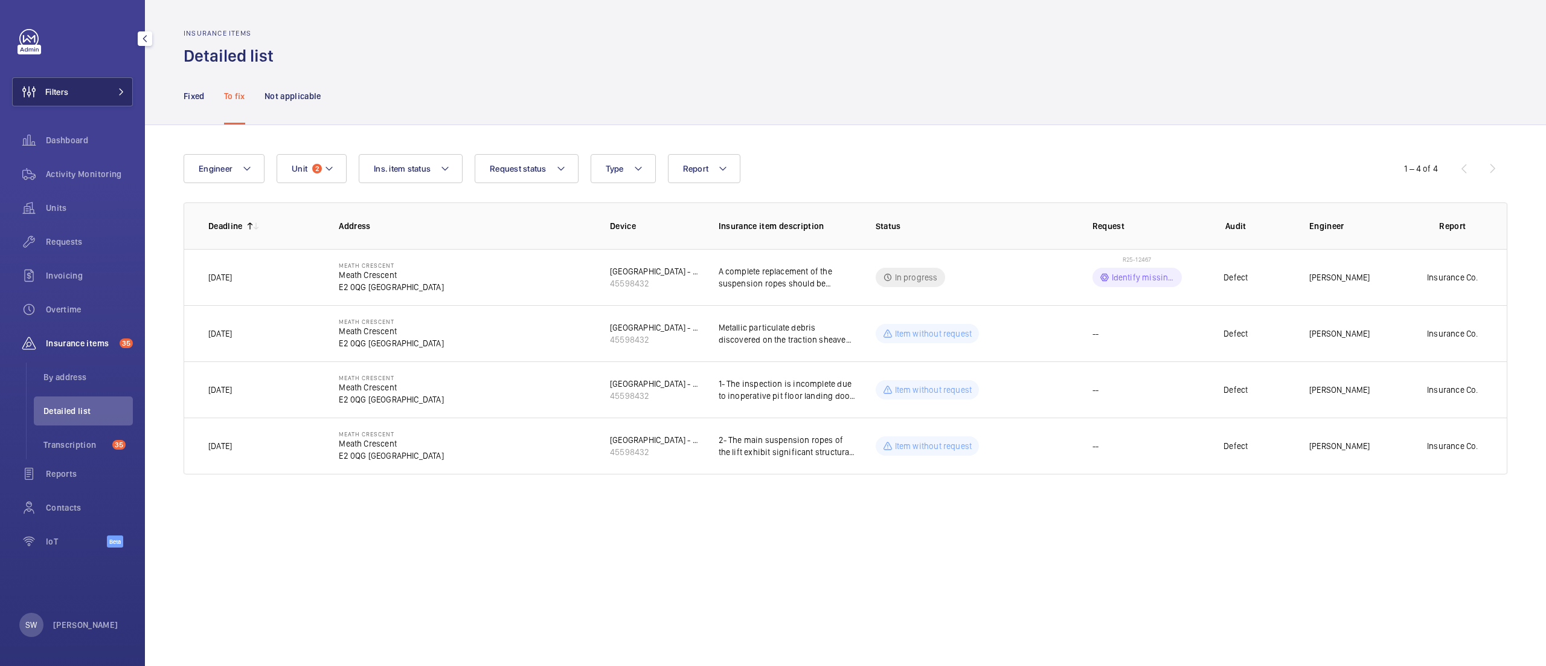
click at [108, 89] on button "Filters" at bounding box center [72, 91] width 121 height 29
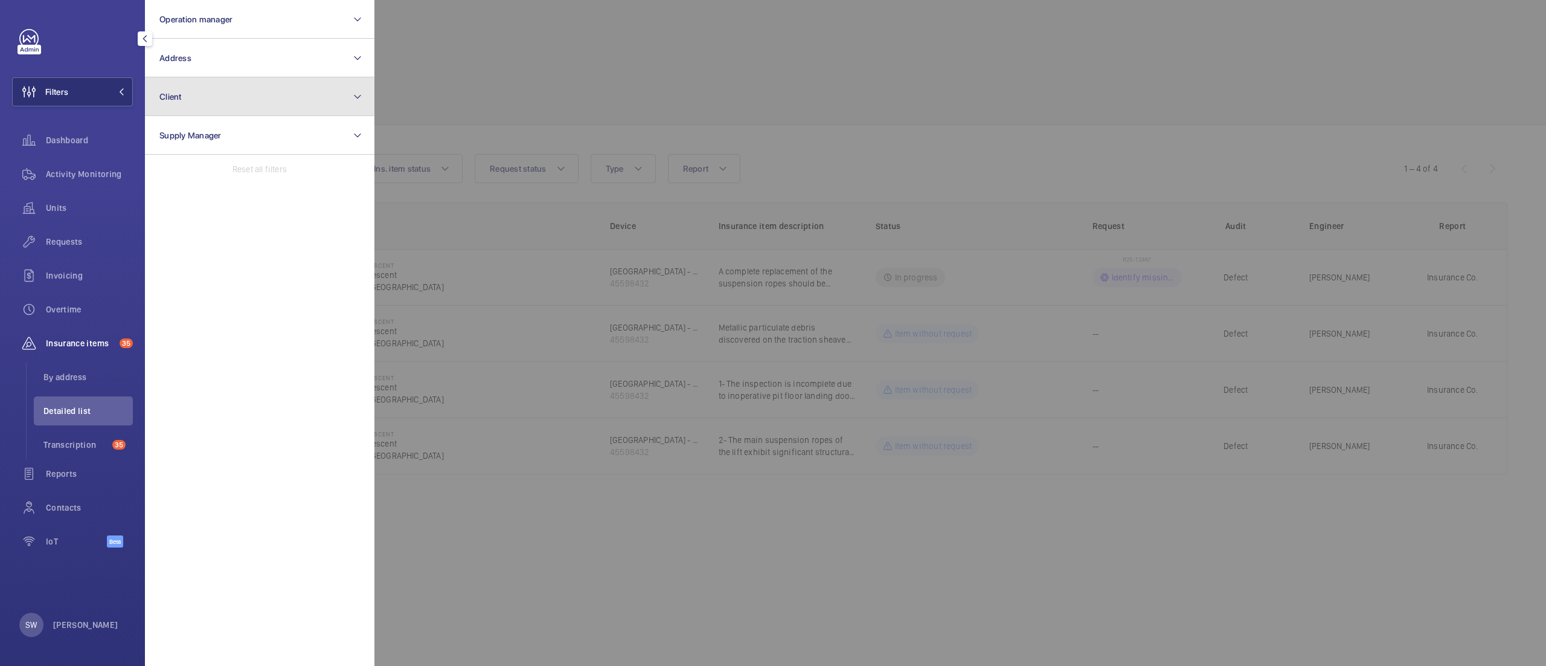
click at [275, 100] on button "Client" at bounding box center [260, 96] width 230 height 39
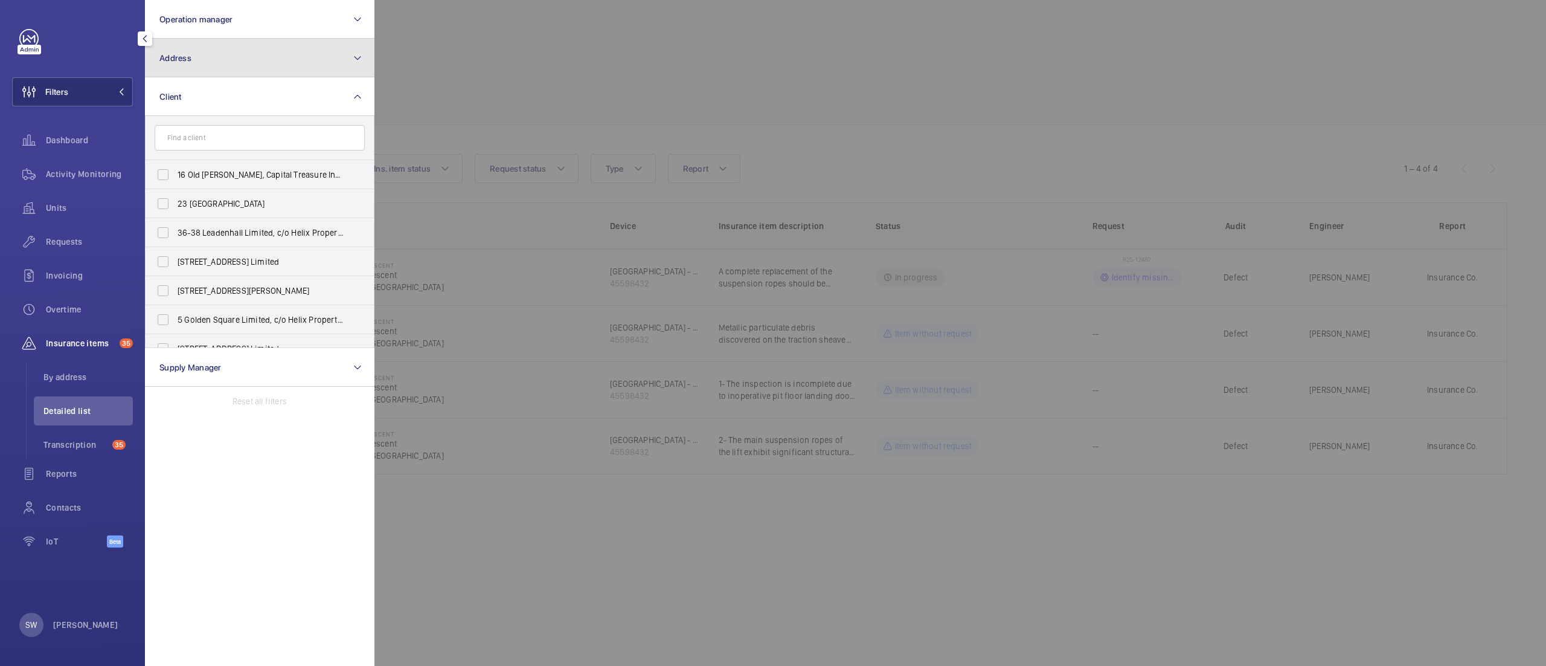
click at [286, 43] on button "Address" at bounding box center [260, 58] width 230 height 39
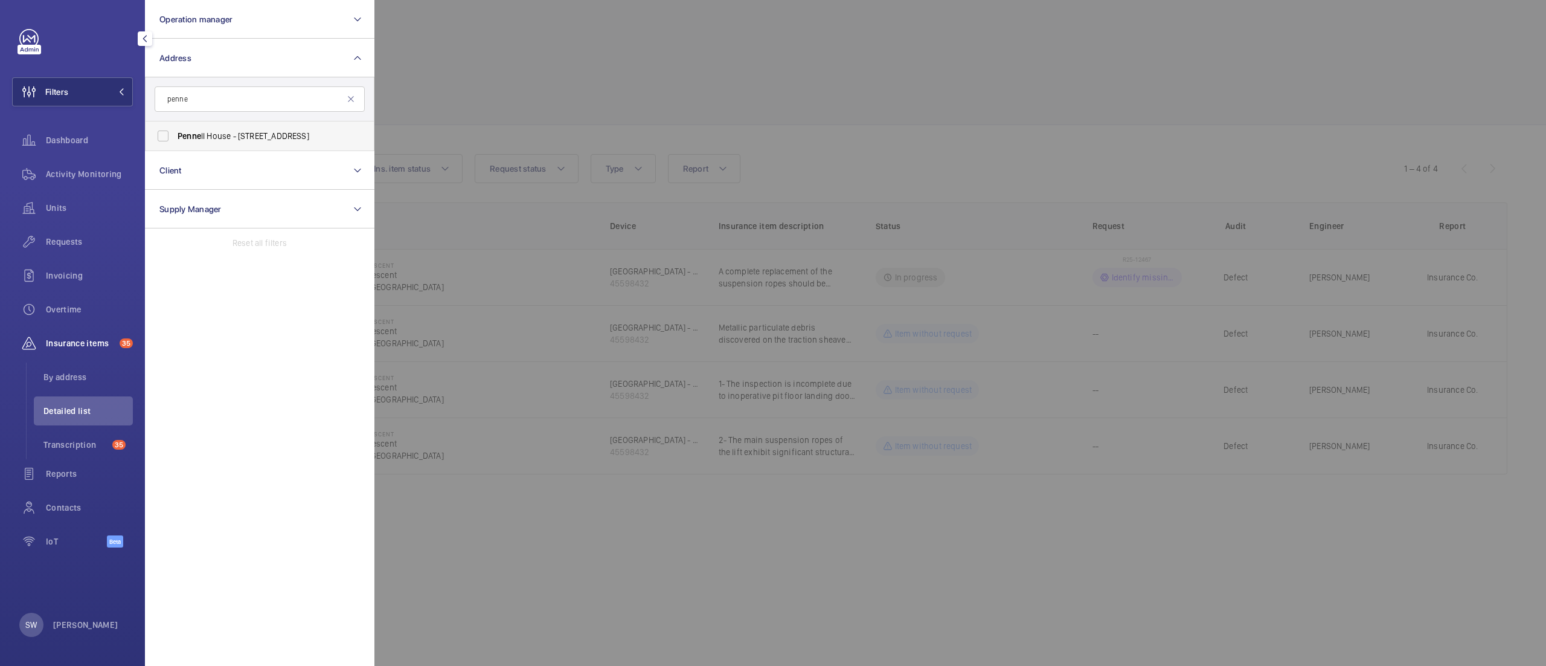
type input "penne"
click at [249, 128] on label "Penne ll House - [STREET_ADDRESS]" at bounding box center [251, 135] width 210 height 29
click at [175, 128] on input "Penne ll House - [STREET_ADDRESS]" at bounding box center [163, 136] width 24 height 24
checkbox input "true"
click at [895, 132] on div at bounding box center [1148, 333] width 1546 height 666
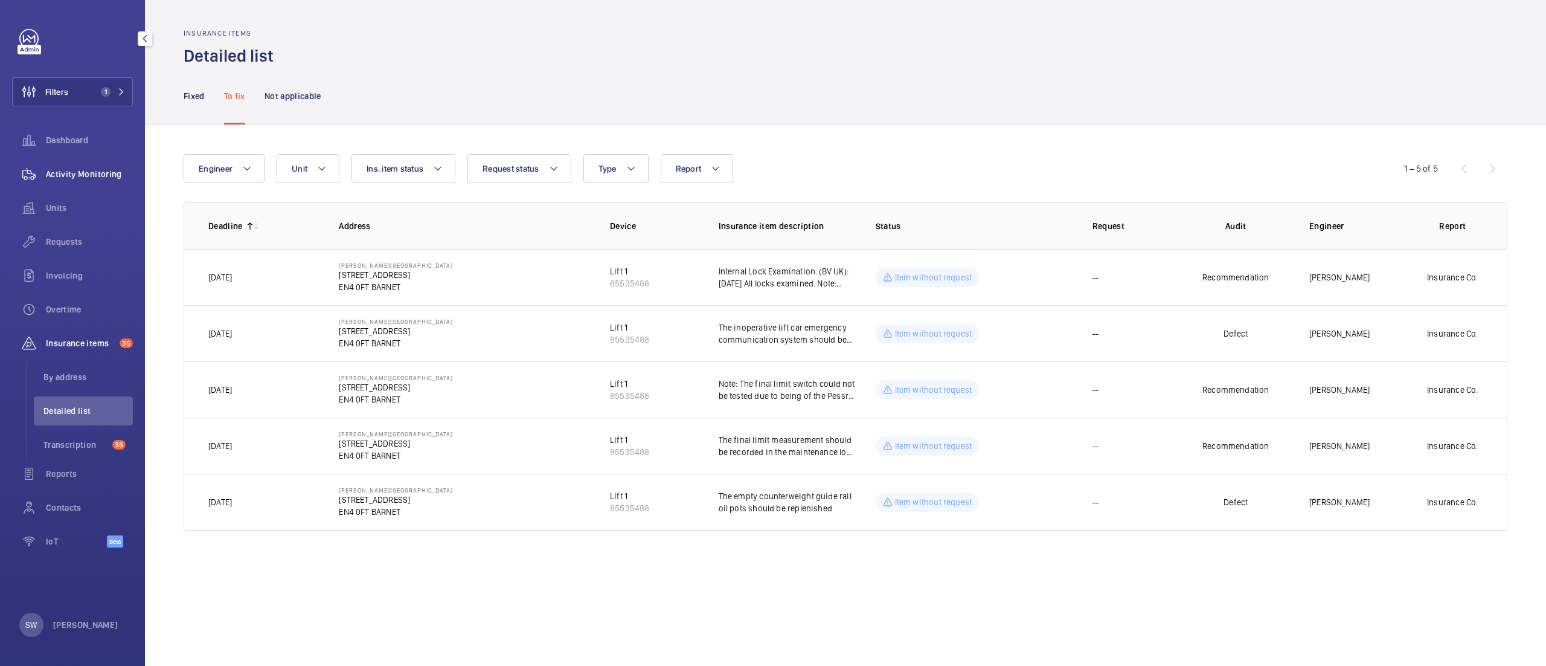
click at [46, 171] on span "Activity Monitoring" at bounding box center [89, 174] width 87 height 12
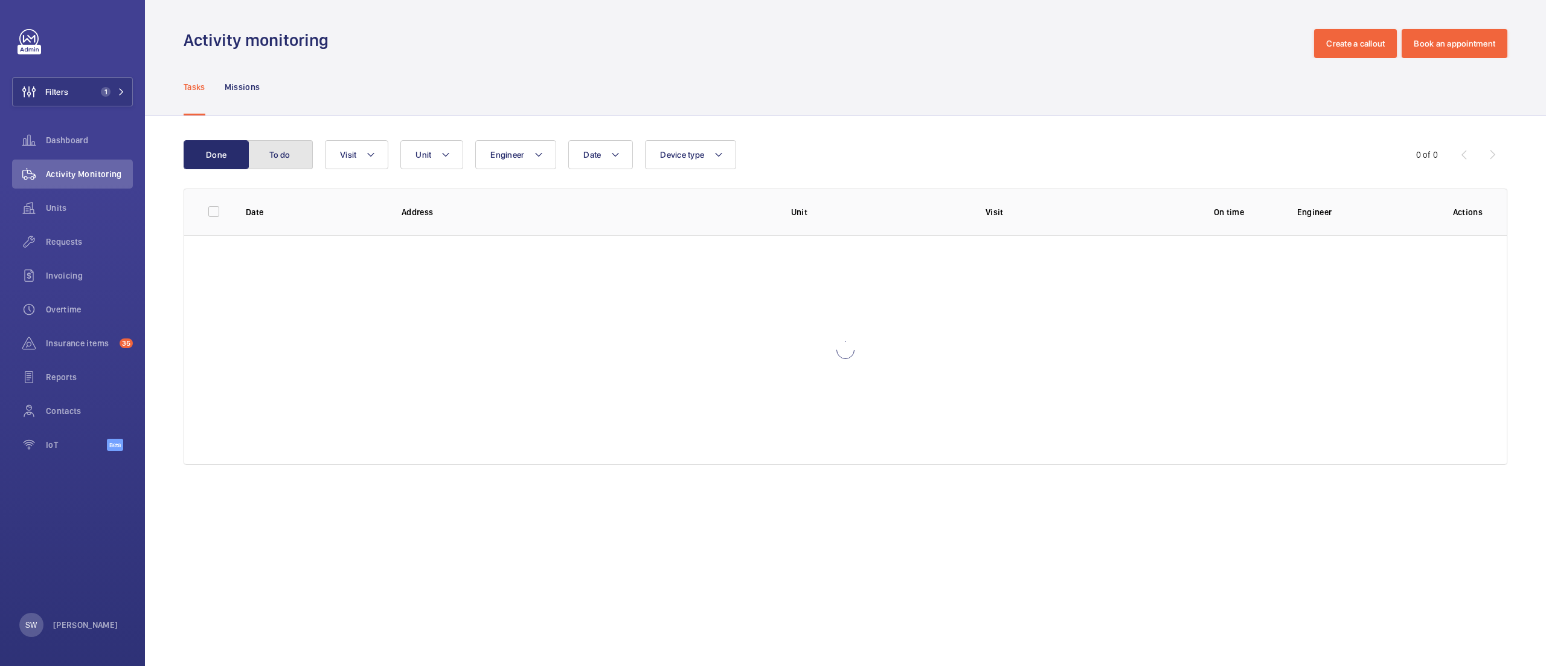
click at [267, 156] on button "To do" at bounding box center [280, 154] width 65 height 29
click at [230, 152] on button "Done" at bounding box center [216, 154] width 65 height 29
click at [59, 201] on div "Units" at bounding box center [72, 207] width 121 height 29
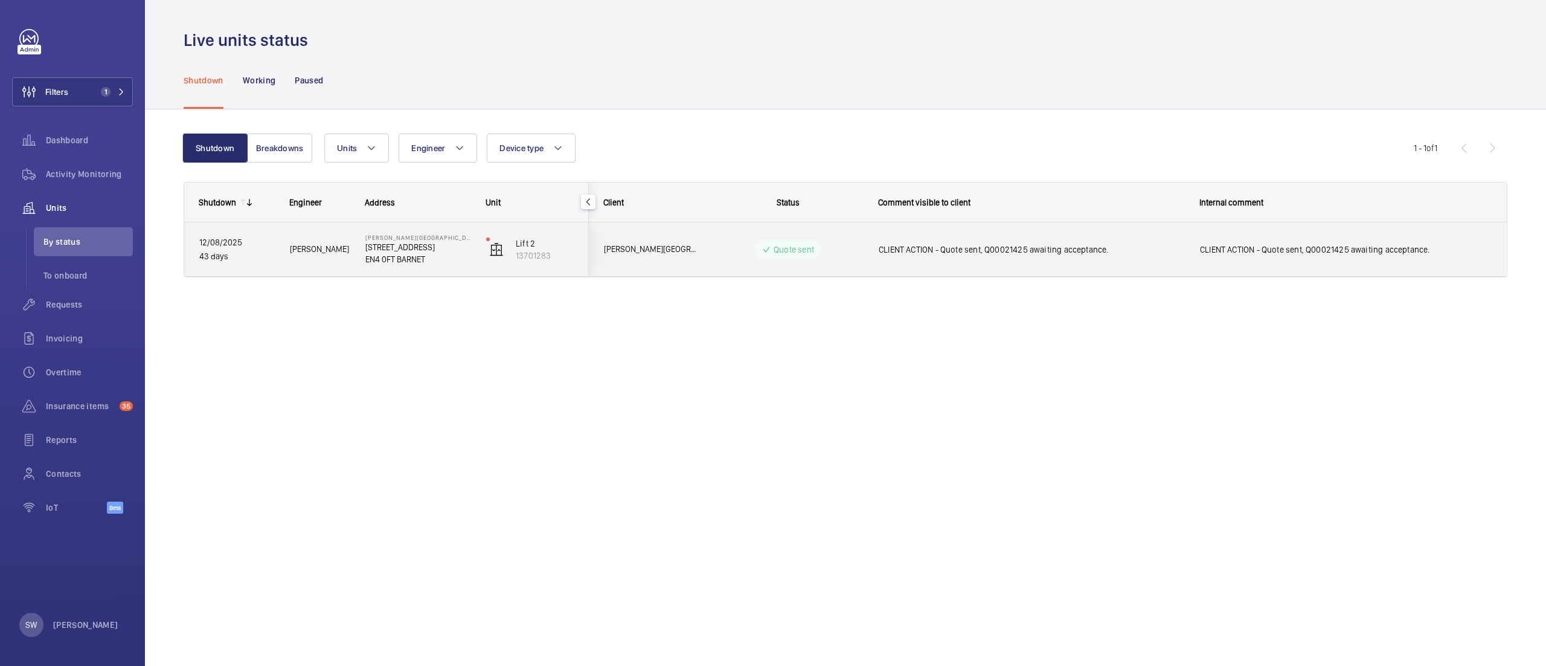
click at [1005, 253] on span "CLIENT ACTION - Quote sent, Q00021425 awaiting acceptance." at bounding box center [1032, 249] width 306 height 12
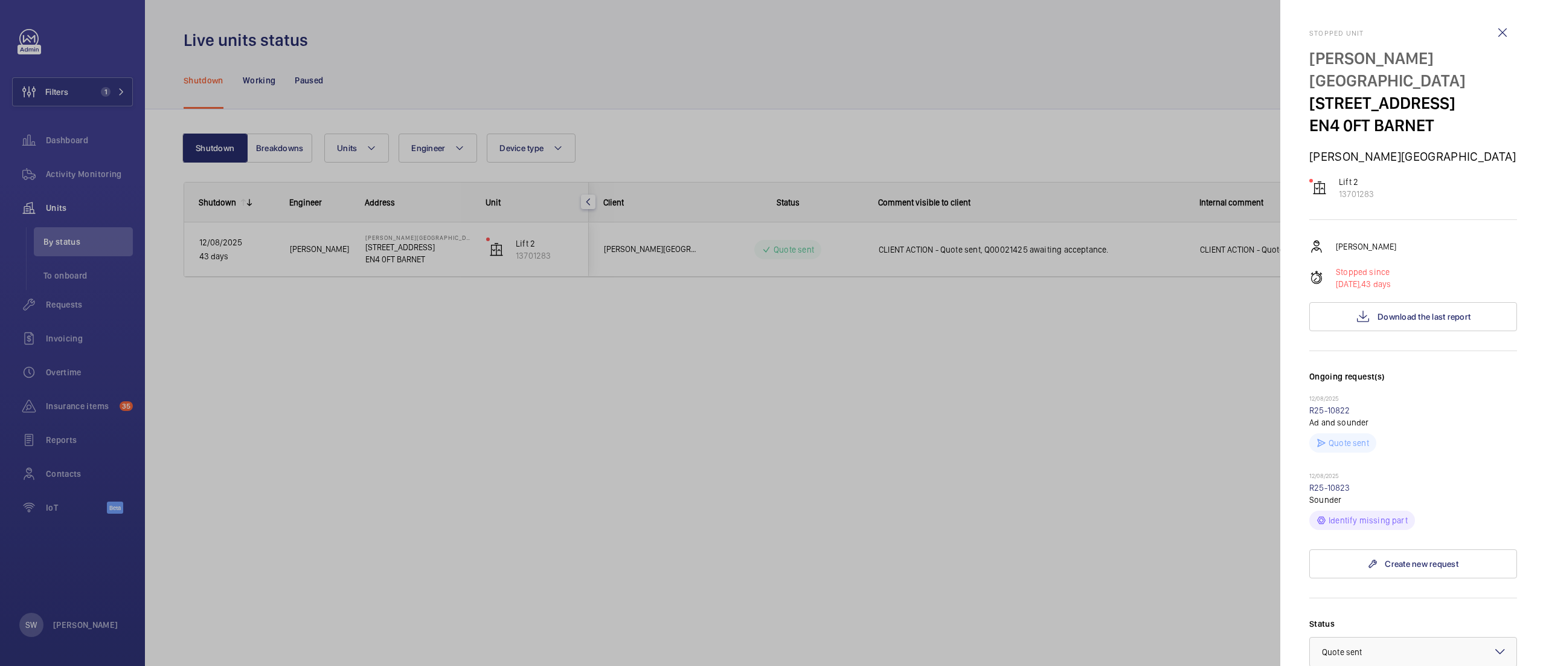
click at [725, 324] on div at bounding box center [773, 333] width 1546 height 666
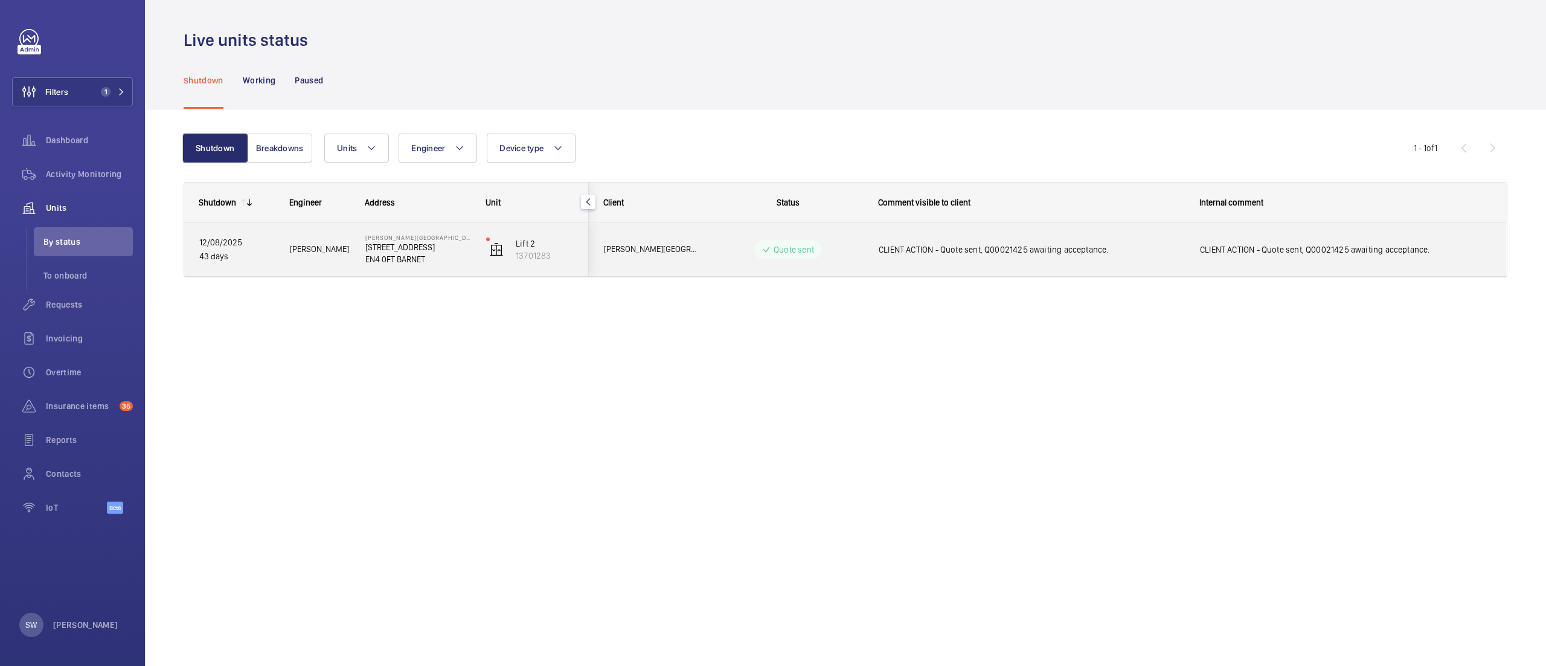
click at [1178, 262] on div "CLIENT ACTION - Quote sent, Q00021425 awaiting acceptance." at bounding box center [1032, 250] width 306 height 28
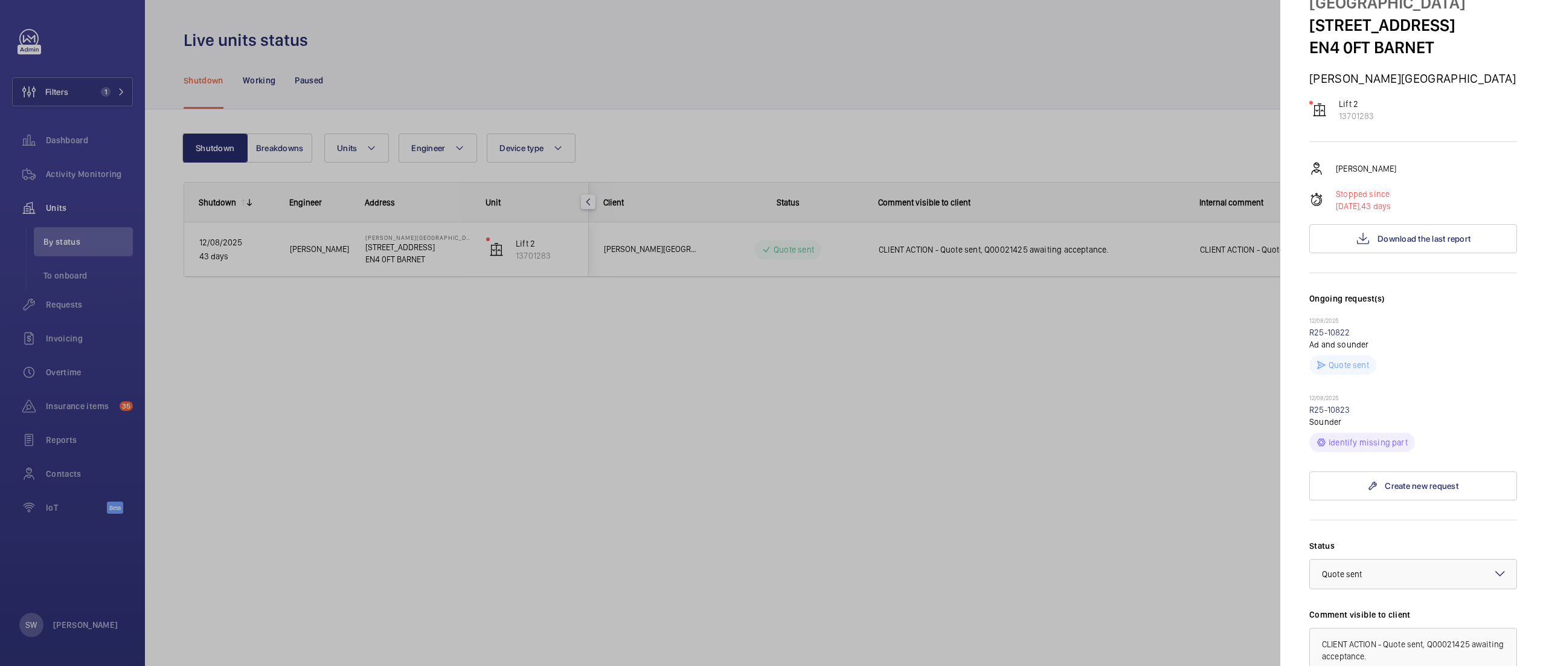
scroll to position [80, 0]
click at [878, 327] on div at bounding box center [773, 333] width 1546 height 666
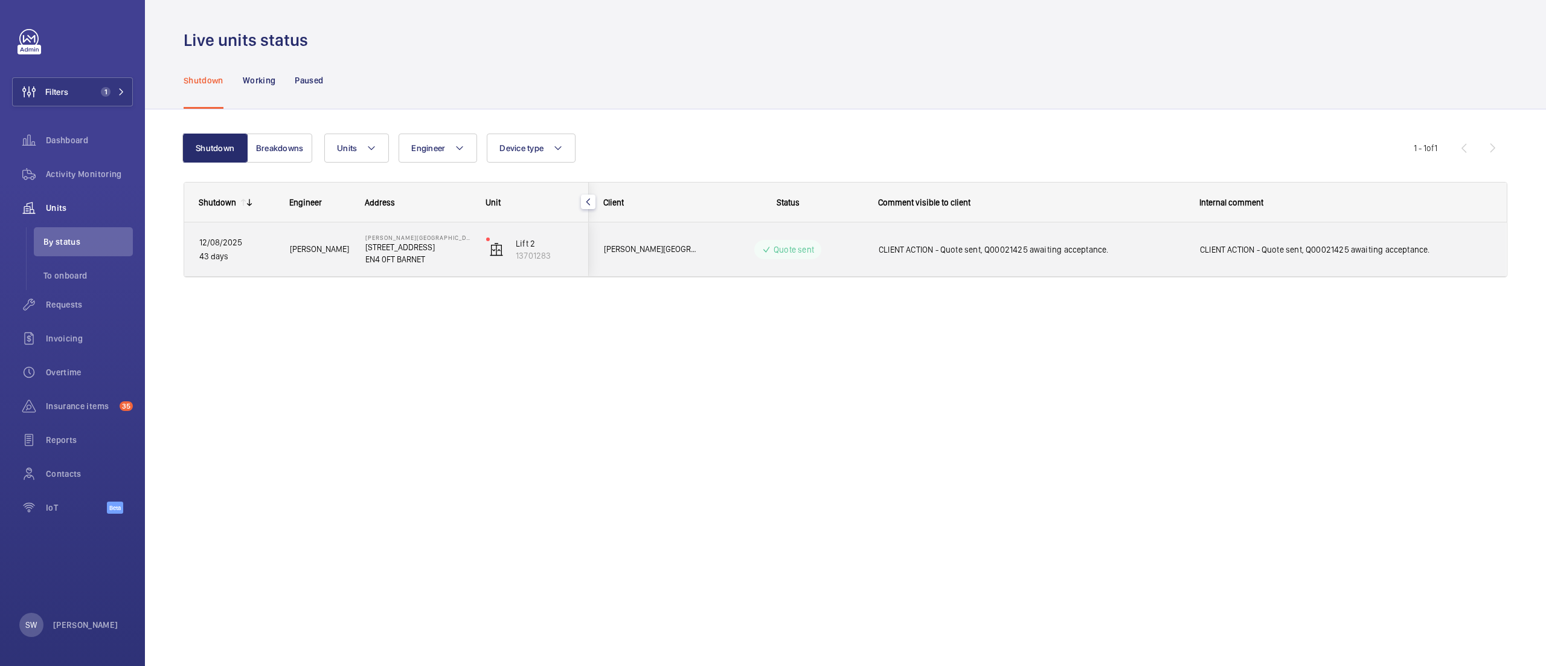
click at [1005, 256] on div "CLIENT ACTION - Quote sent, Q00021425 awaiting acceptance." at bounding box center [1032, 250] width 306 height 28
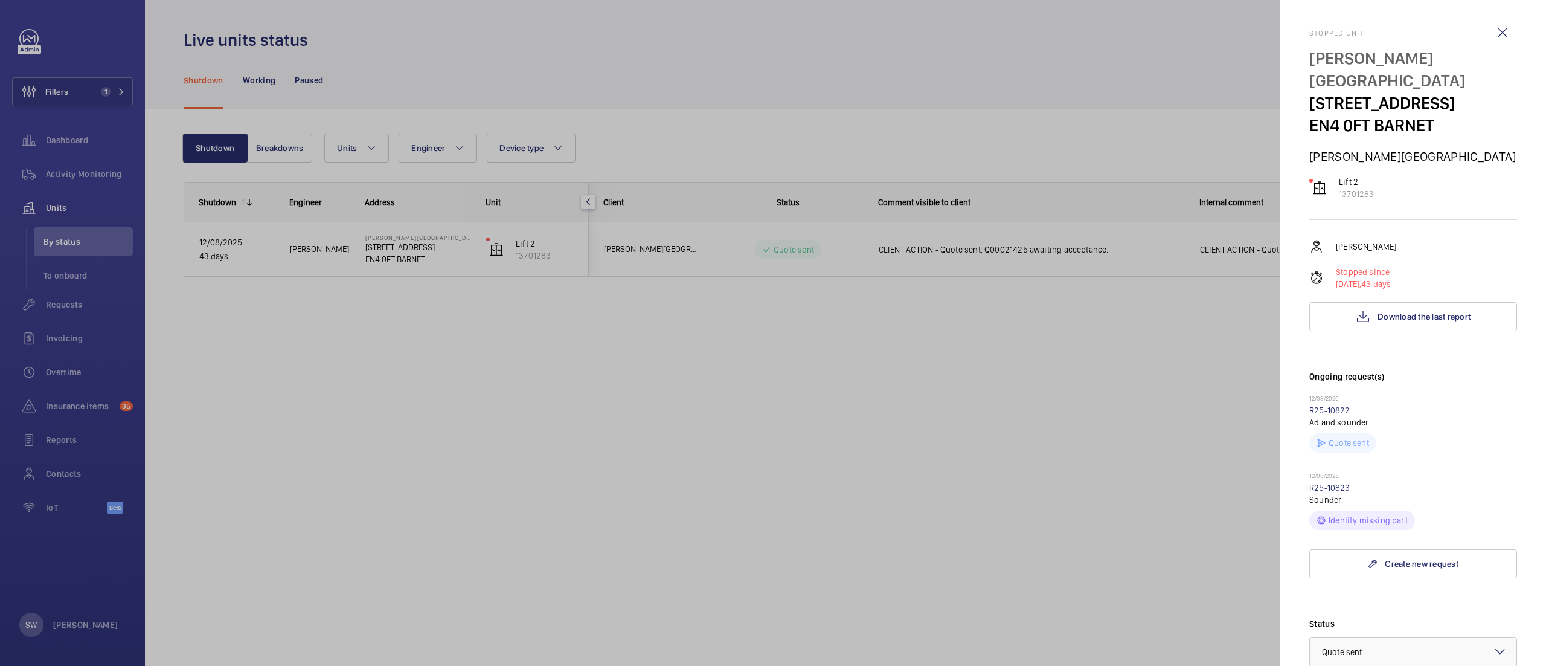
click at [1432, 277] on div "[PERSON_NAME] Stopped since [DATE], 43 days Download the last report" at bounding box center [1414, 285] width 208 height 92
click at [1426, 312] on span "Download the last report" at bounding box center [1424, 317] width 93 height 10
click at [1356, 309] on mat-icon at bounding box center [1363, 316] width 14 height 14
click at [581, 386] on div at bounding box center [773, 333] width 1546 height 666
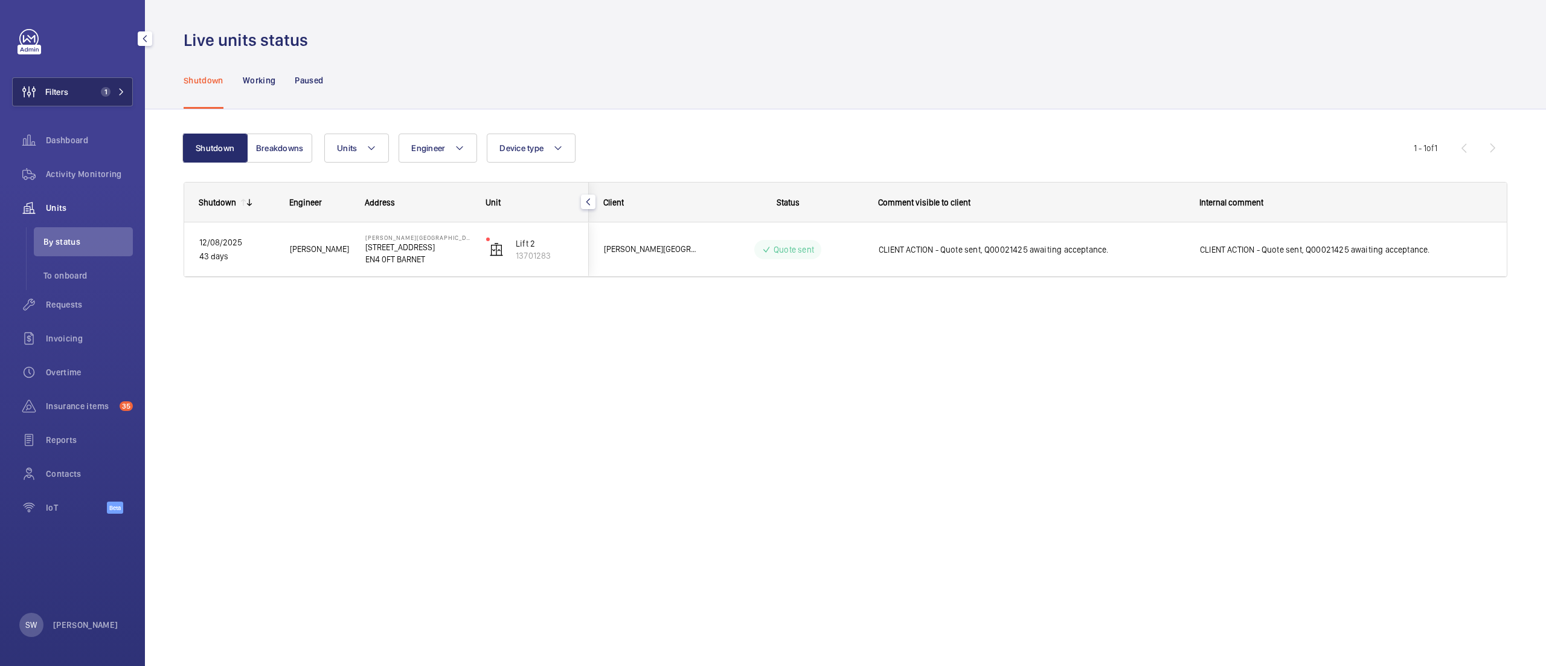
click at [56, 96] on span "Filters" at bounding box center [56, 92] width 23 height 12
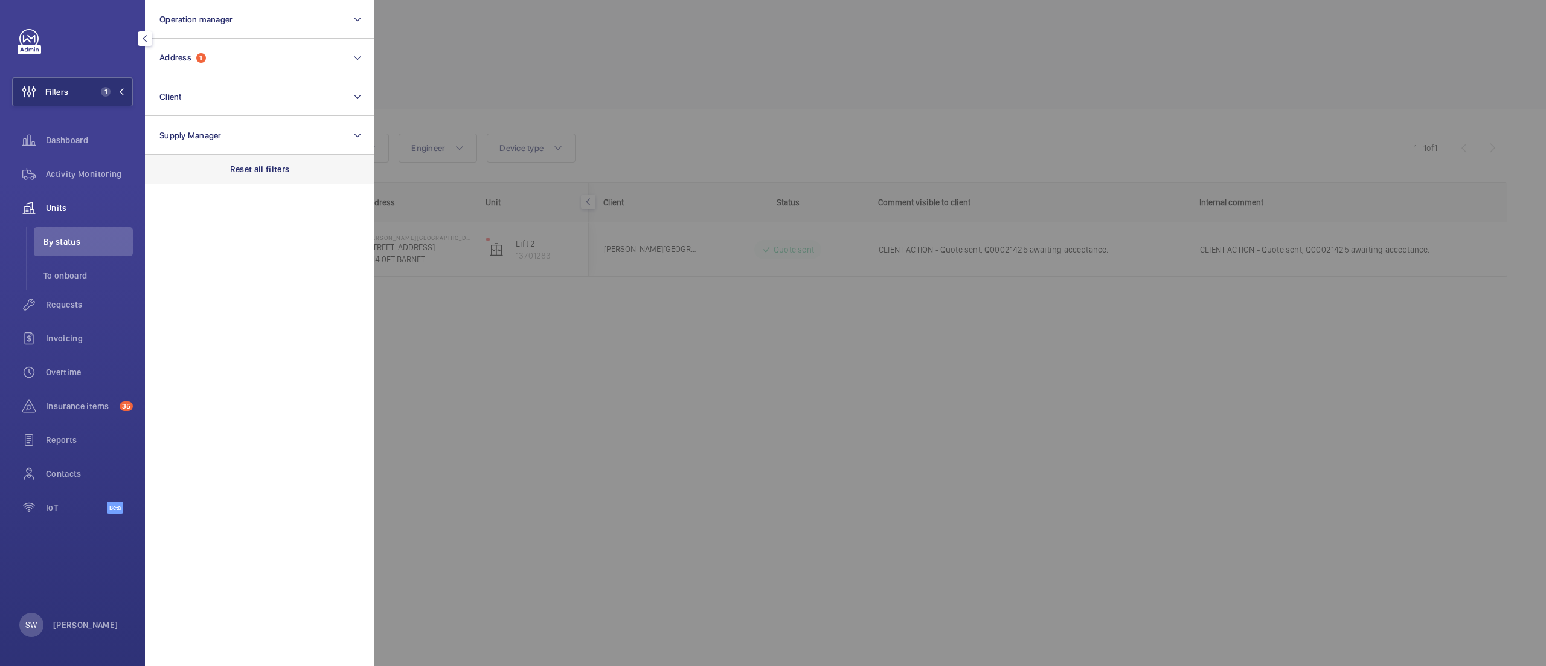
click at [273, 161] on div "Reset all filters" at bounding box center [260, 169] width 230 height 29
drag, startPoint x: 231, startPoint y: 82, endPoint x: 242, endPoint y: 108, distance: 29.0
click at [231, 82] on button "Client" at bounding box center [260, 96] width 230 height 39
type input "blu br"
click at [199, 172] on span "Br" at bounding box center [197, 175] width 8 height 10
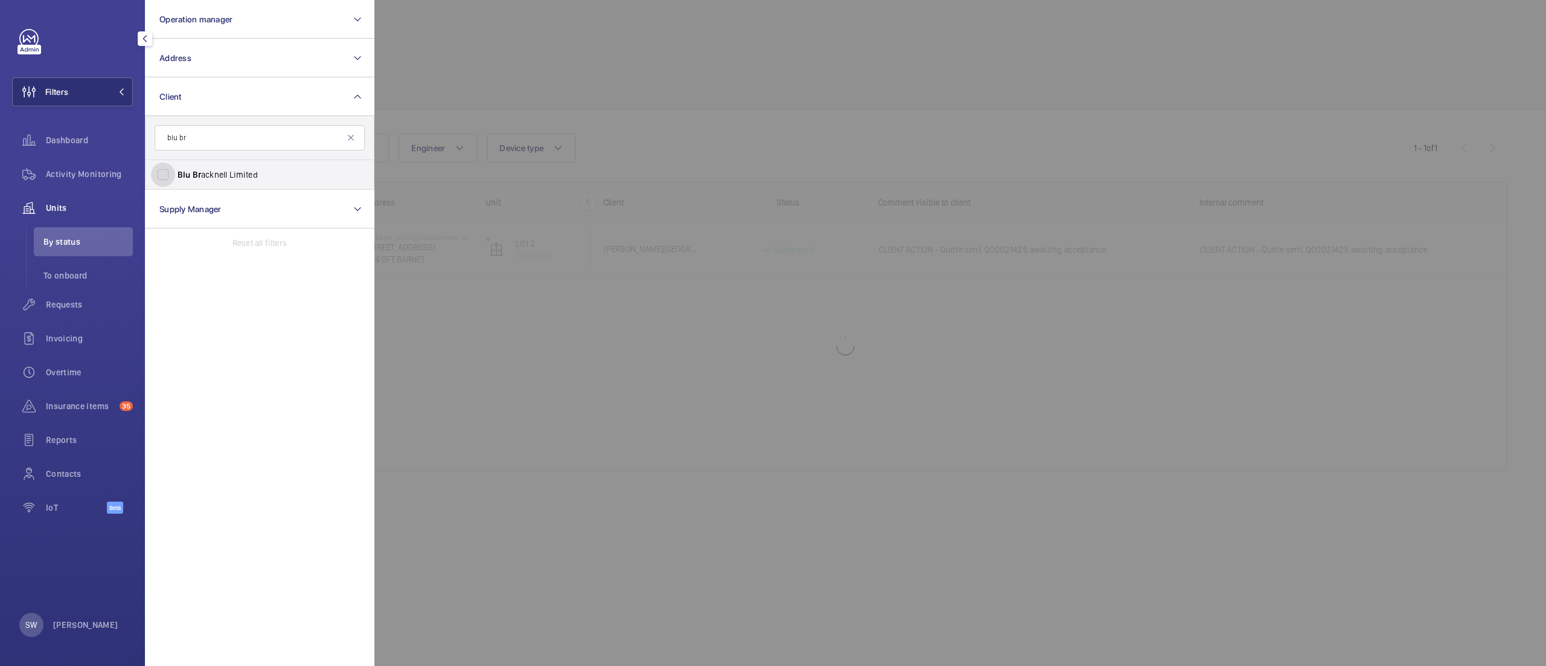
click at [175, 172] on input "Blu Br acknell Limited" at bounding box center [163, 174] width 24 height 24
checkbox input "true"
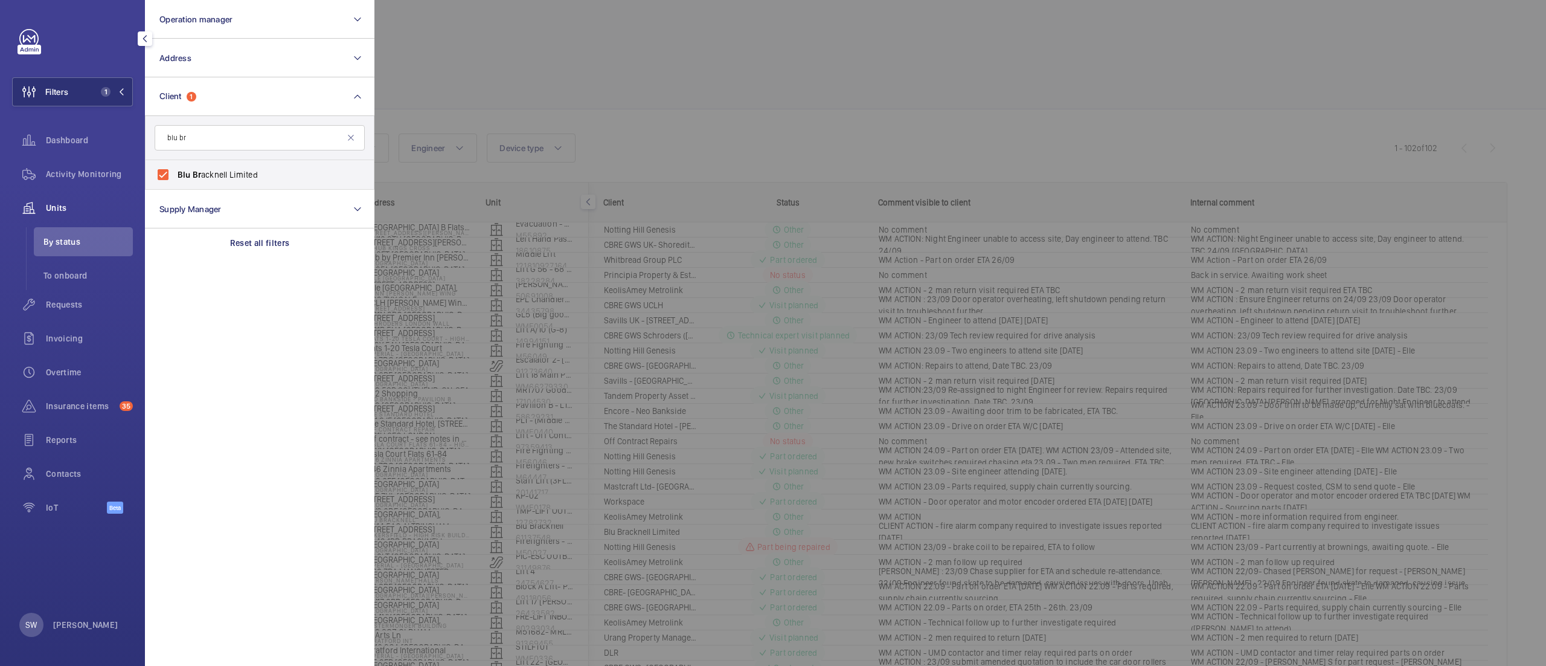
click at [963, 141] on div at bounding box center [1148, 333] width 1546 height 666
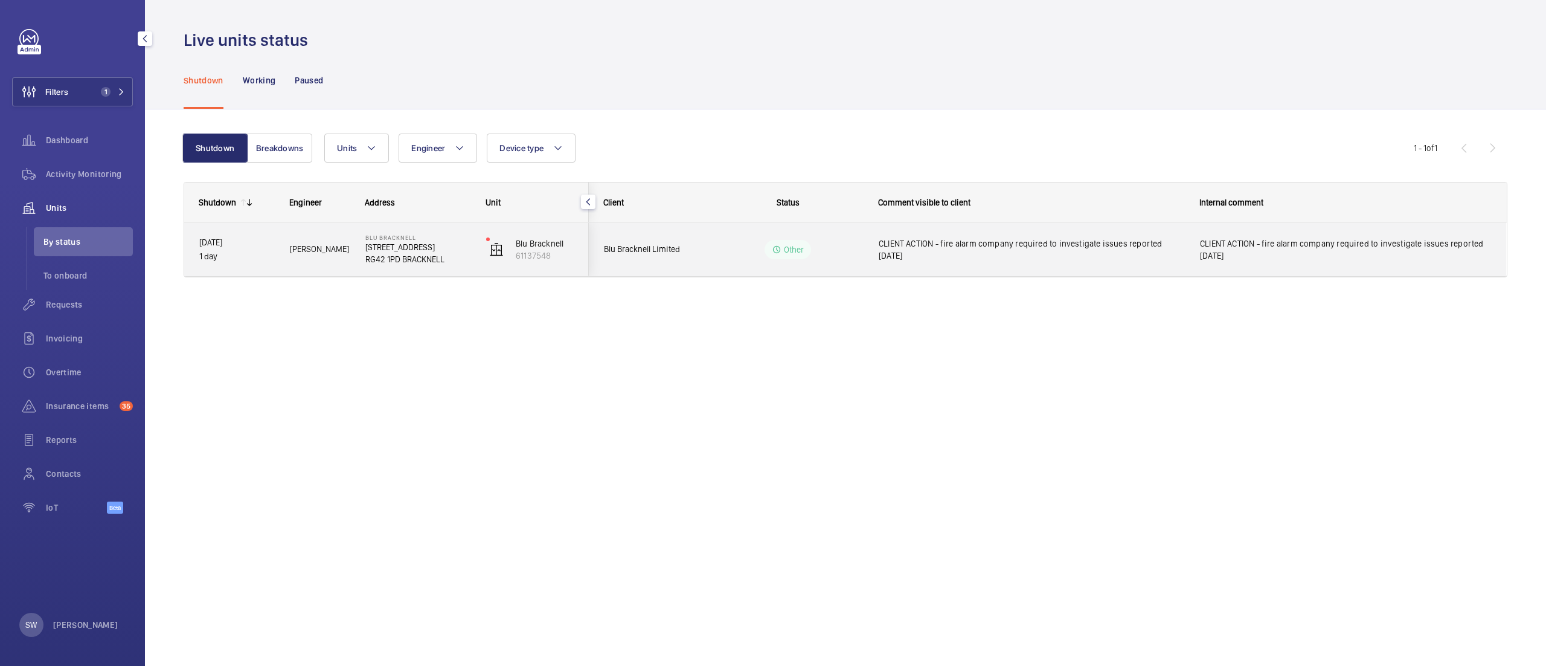
click at [1002, 249] on span "CLIENT ACTION - fire alarm company required to investigate issues reported [DAT…" at bounding box center [1032, 249] width 306 height 24
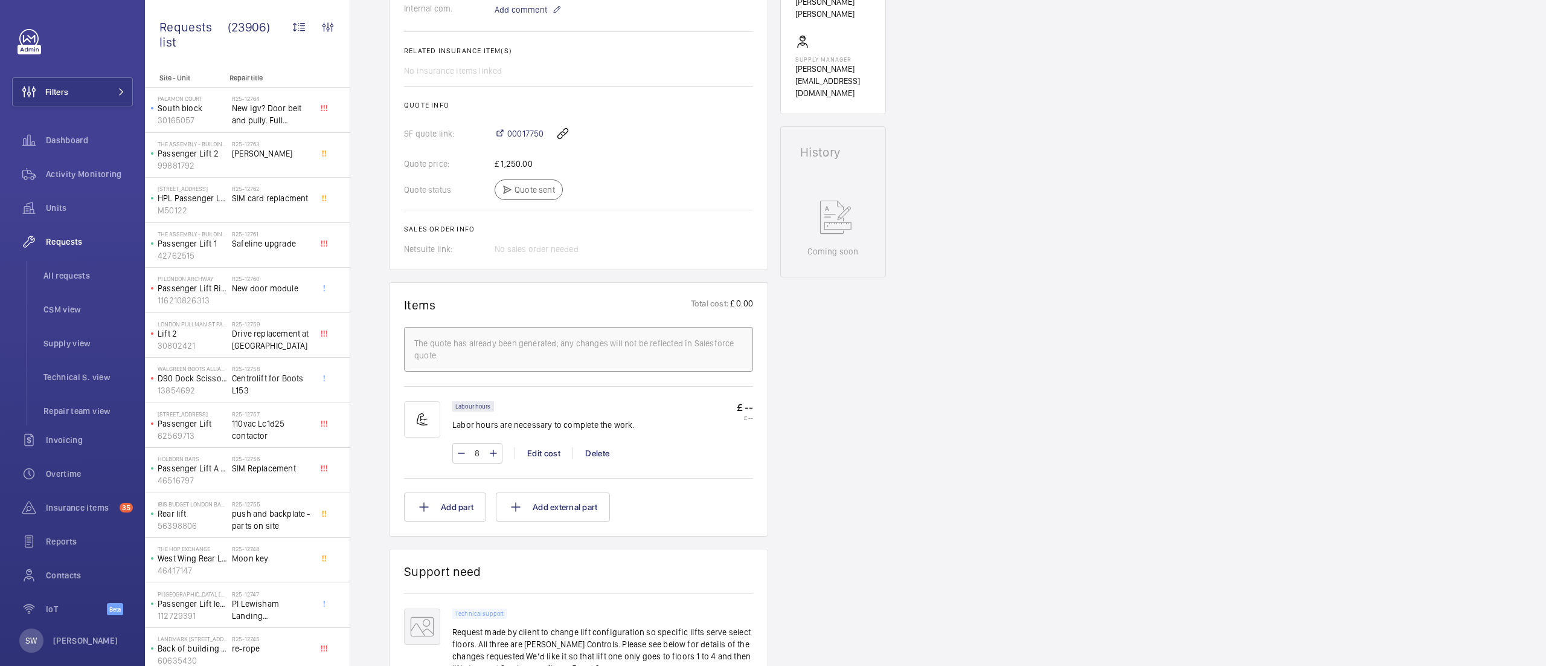
scroll to position [651, 0]
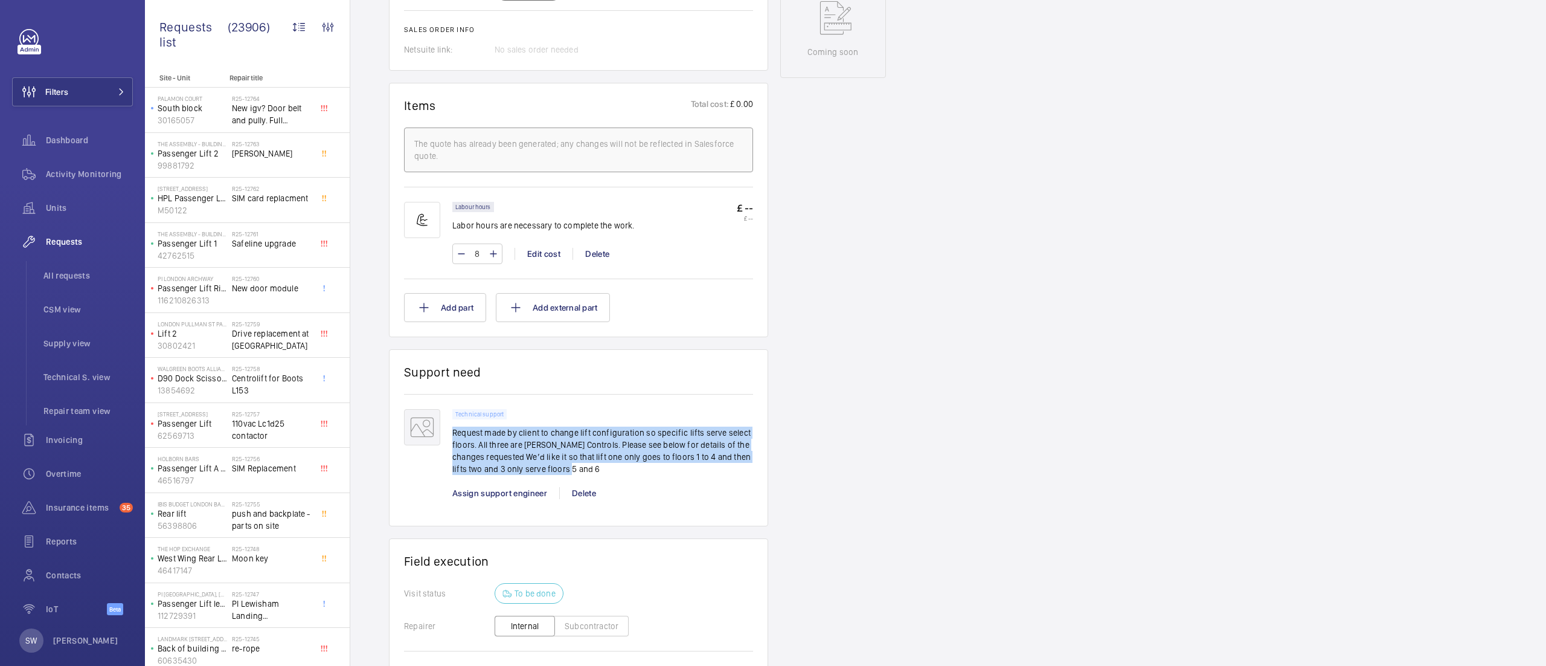
drag, startPoint x: 452, startPoint y: 435, endPoint x: 614, endPoint y: 475, distance: 166.7
click at [614, 475] on p "Request made by client to change lift configuration so specific lifts serve sel…" at bounding box center [602, 450] width 301 height 48
copy p "Request made by client to change lift configuration so specific lifts serve sel…"
